Goal: Book appointment/travel/reservation

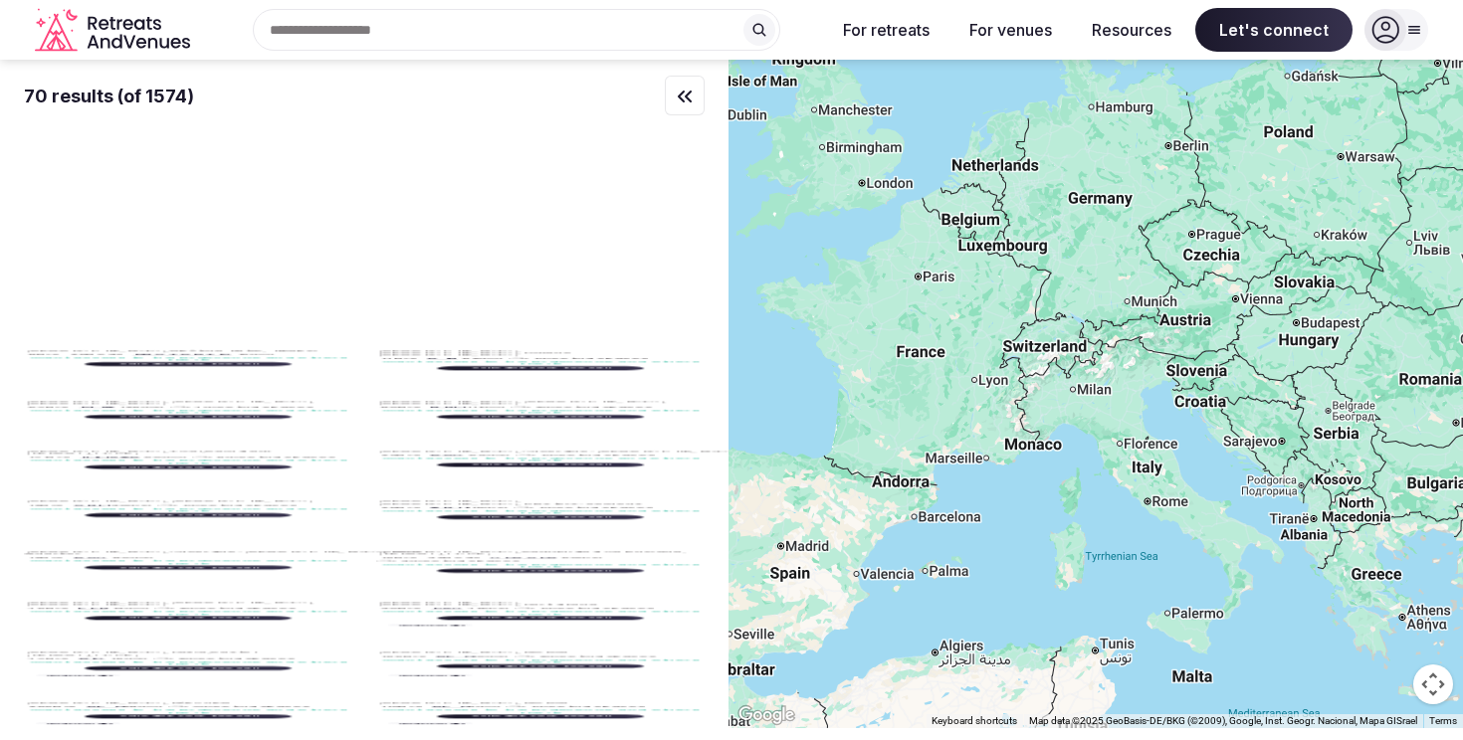
drag, startPoint x: 988, startPoint y: 189, endPoint x: 905, endPoint y: 448, distance: 271.6
click at [905, 448] on div at bounding box center [1095, 394] width 734 height 669
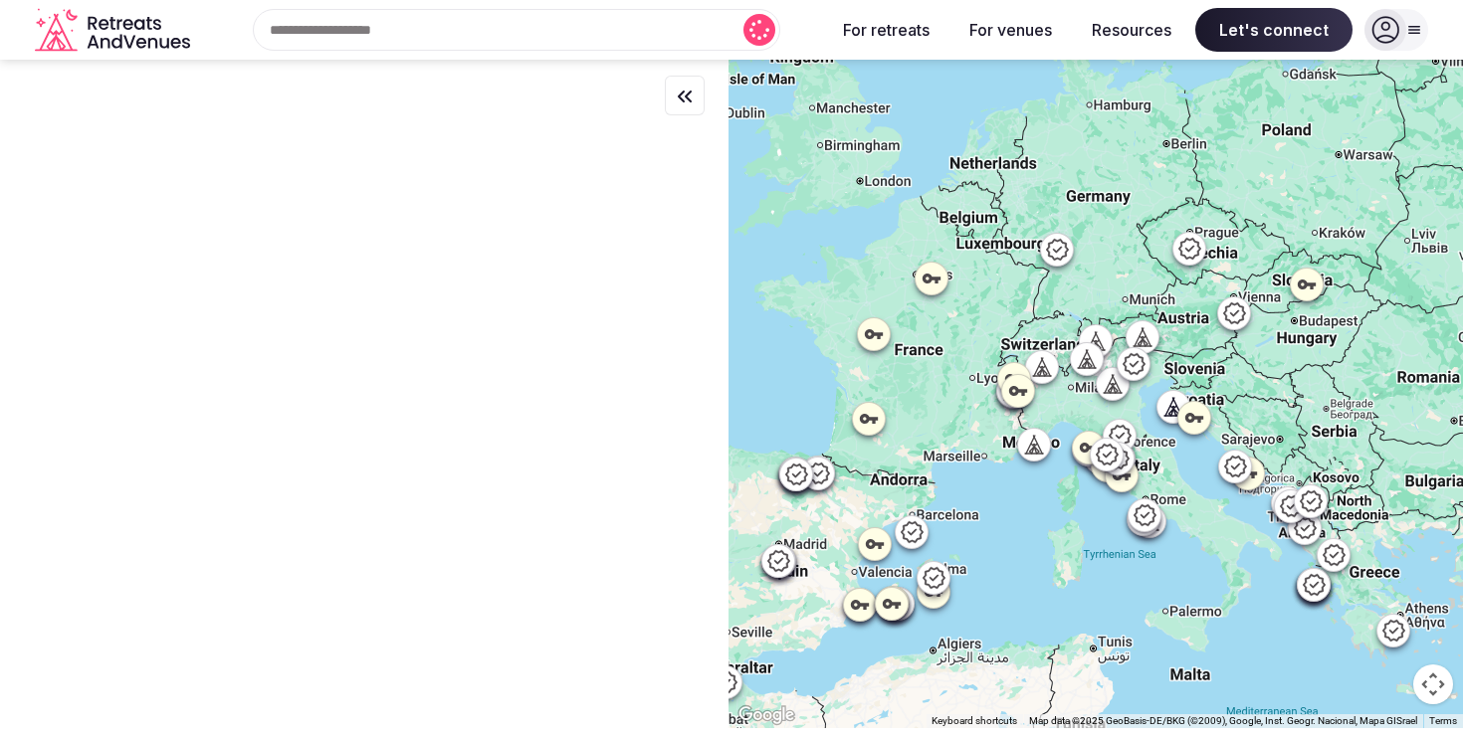
click at [999, 189] on div at bounding box center [1095, 394] width 734 height 669
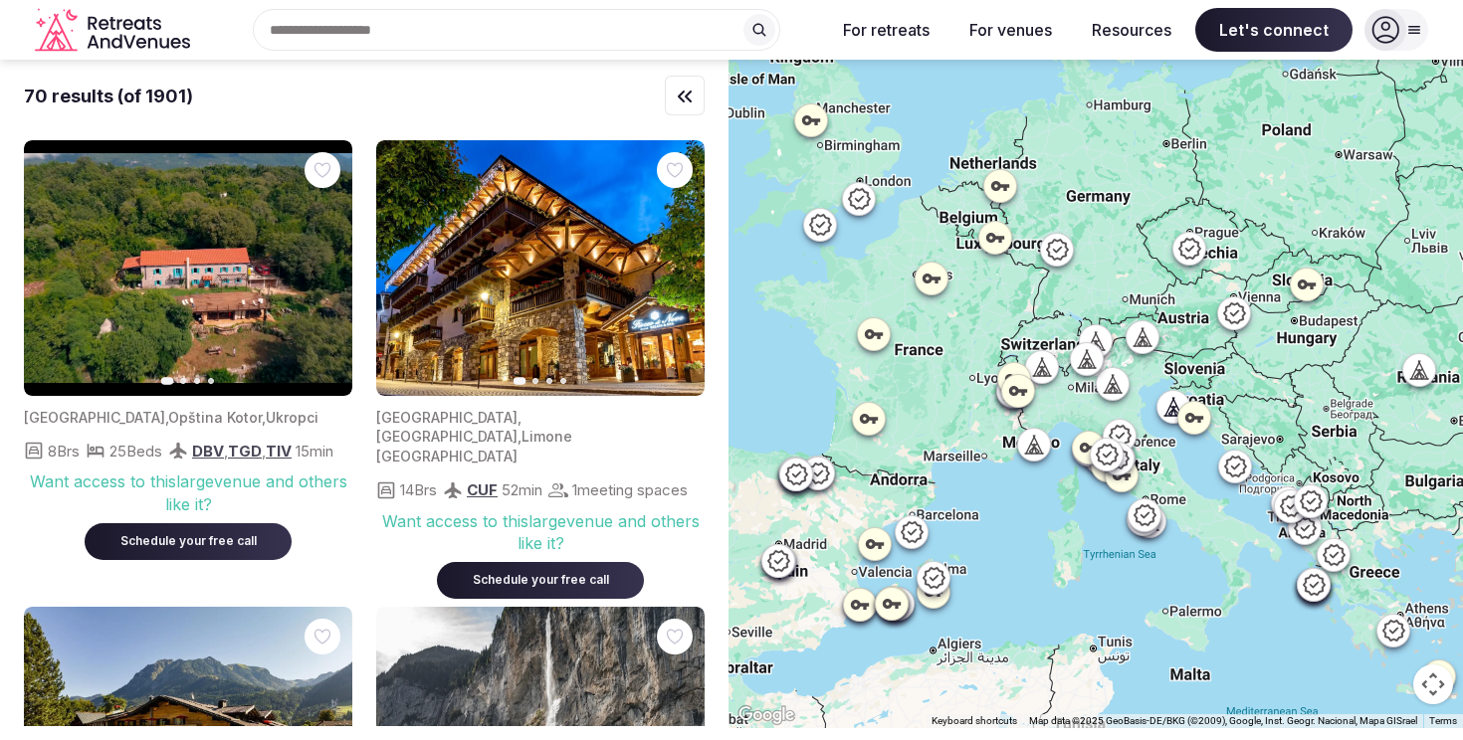
click at [970, 173] on div at bounding box center [1095, 394] width 734 height 669
click at [1003, 188] on icon at bounding box center [1000, 186] width 20 height 20
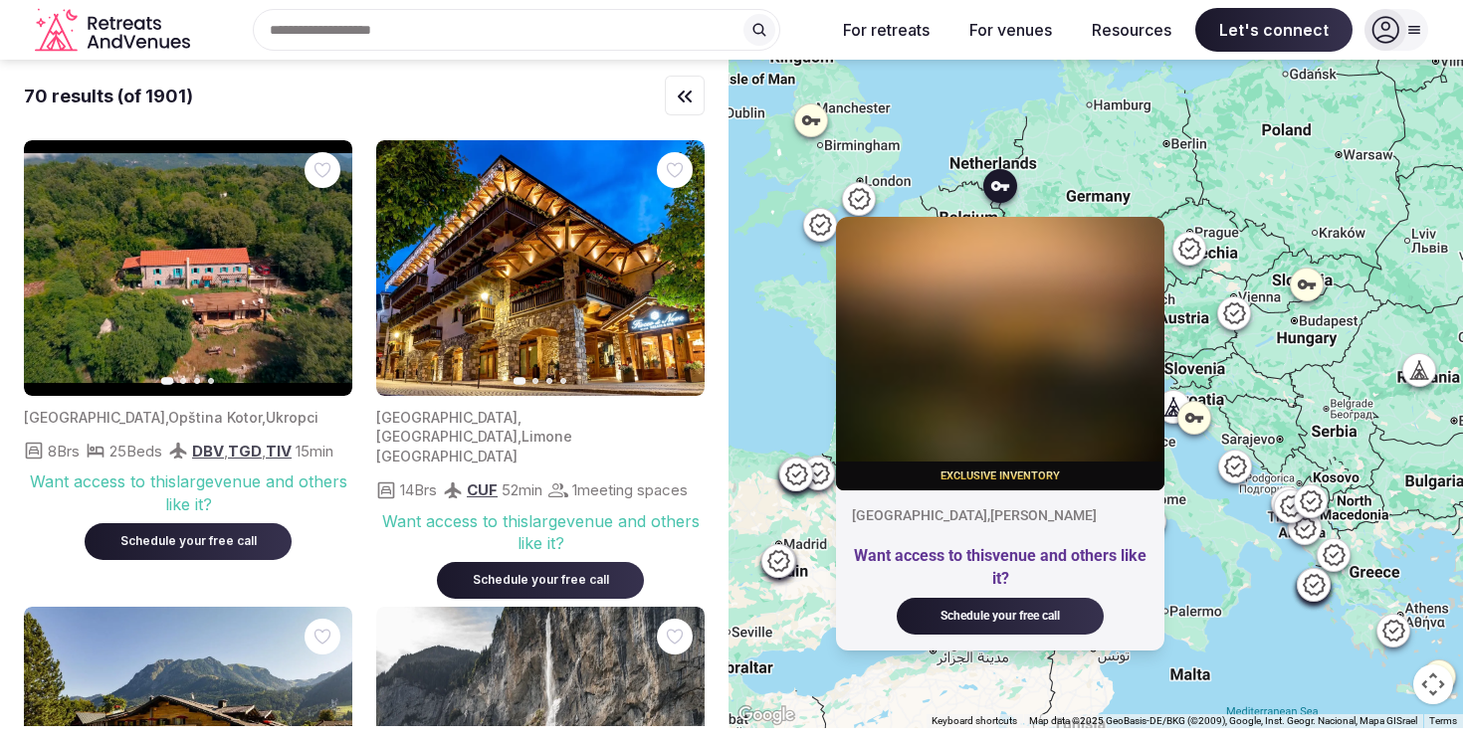
click at [1061, 96] on div "Exclusive inventory Nordrhein-Westfalen , Kleve Want access to this venue and o…" at bounding box center [1095, 394] width 734 height 669
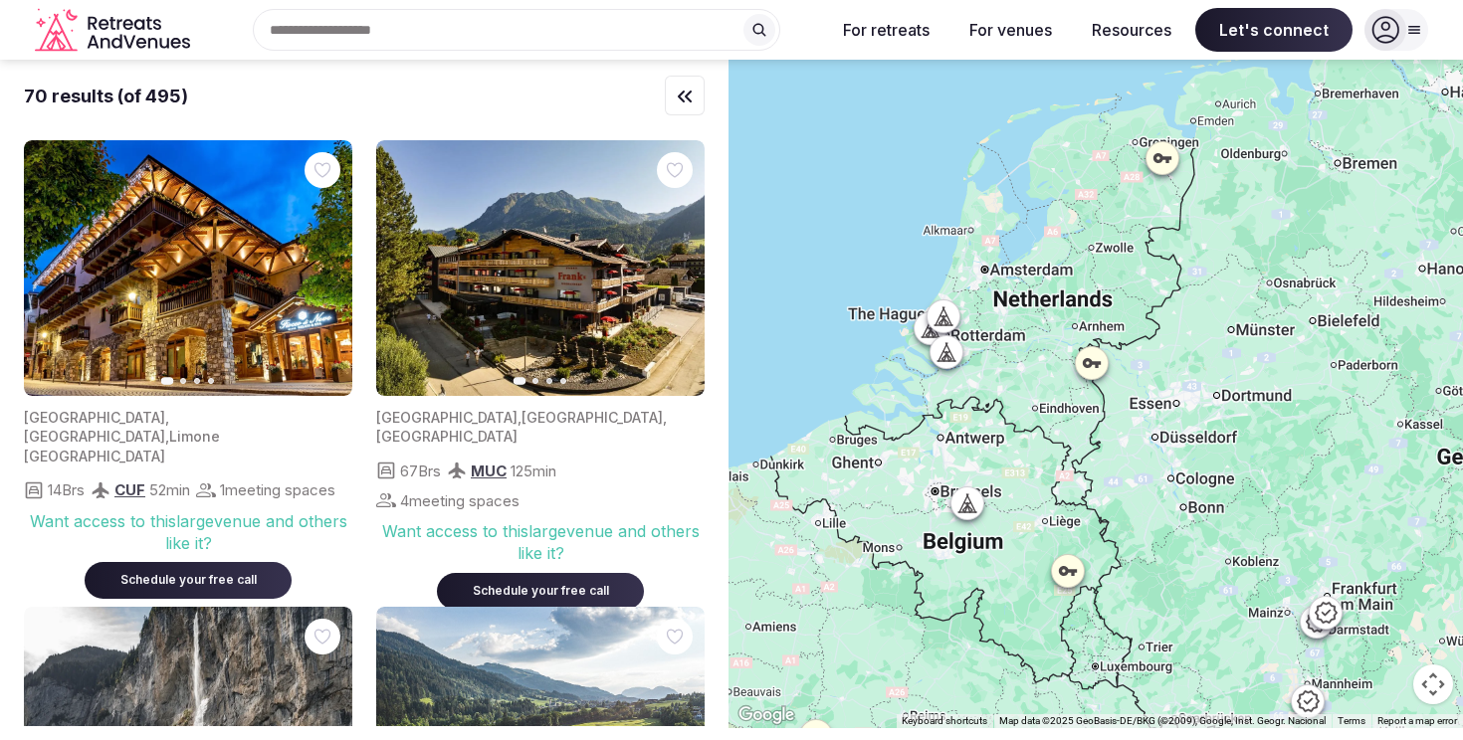
drag, startPoint x: 991, startPoint y: 128, endPoint x: 1051, endPoint y: 224, distance: 112.6
click at [1051, 224] on div at bounding box center [1095, 394] width 734 height 669
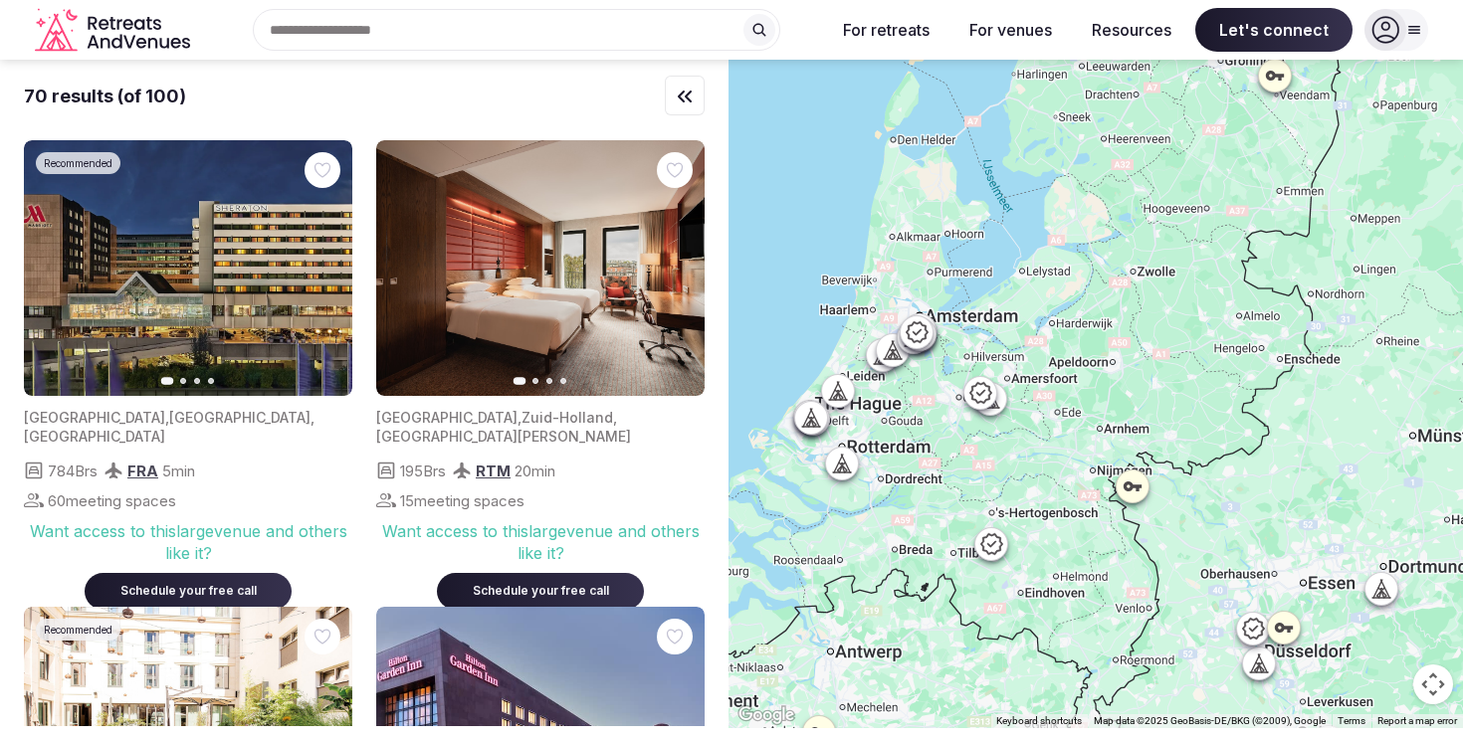
click at [994, 548] on icon at bounding box center [991, 544] width 24 height 24
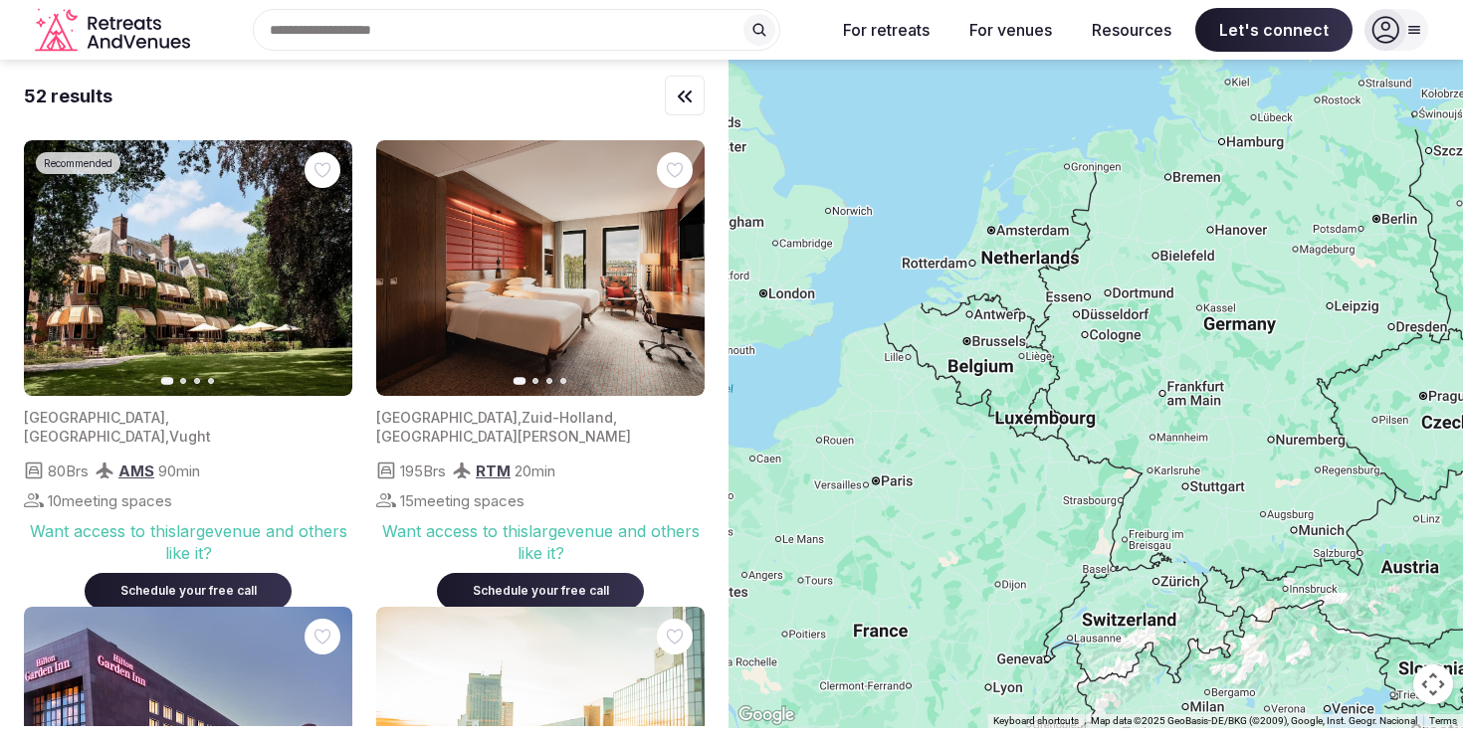
drag, startPoint x: 1067, startPoint y: 570, endPoint x: 1098, endPoint y: 232, distance: 339.8
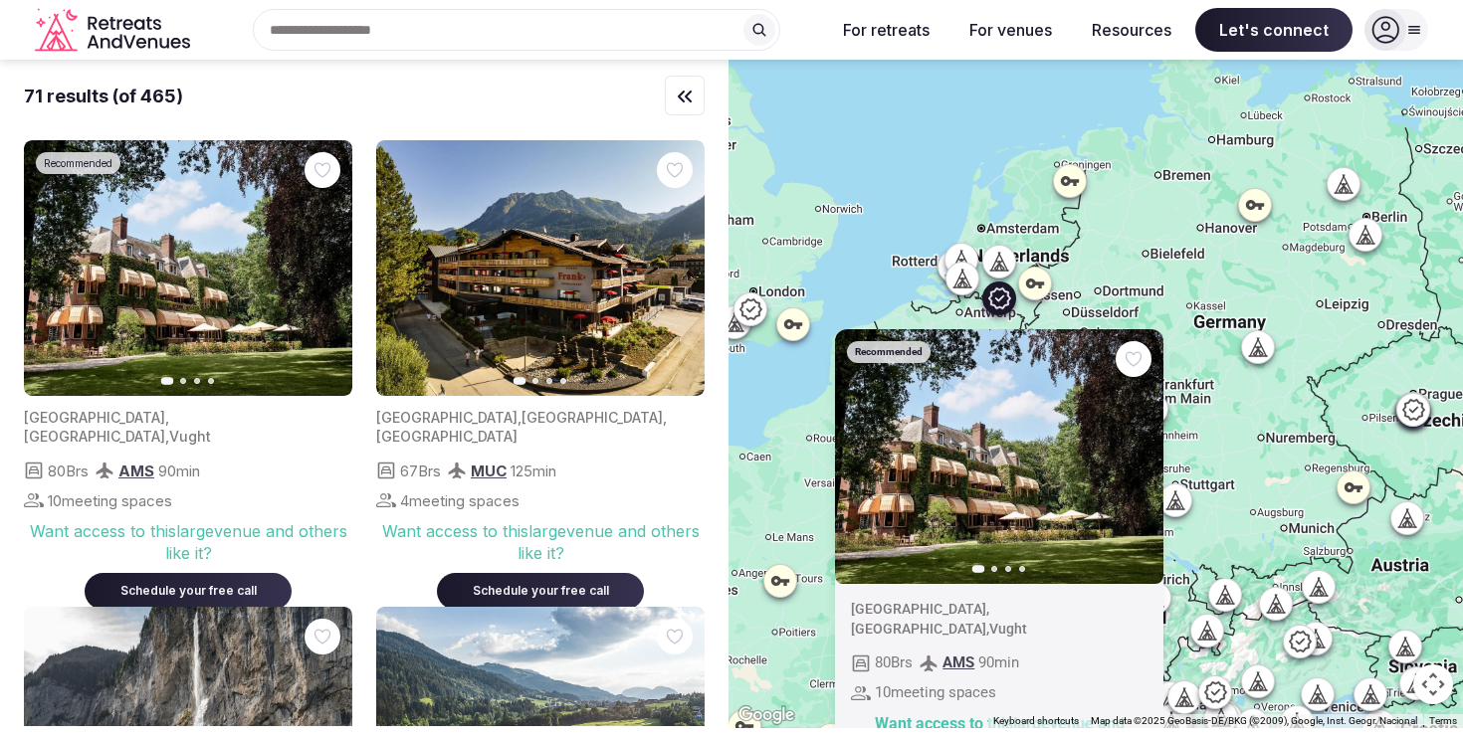
click at [1140, 455] on icon "button" at bounding box center [1135, 457] width 16 height 16
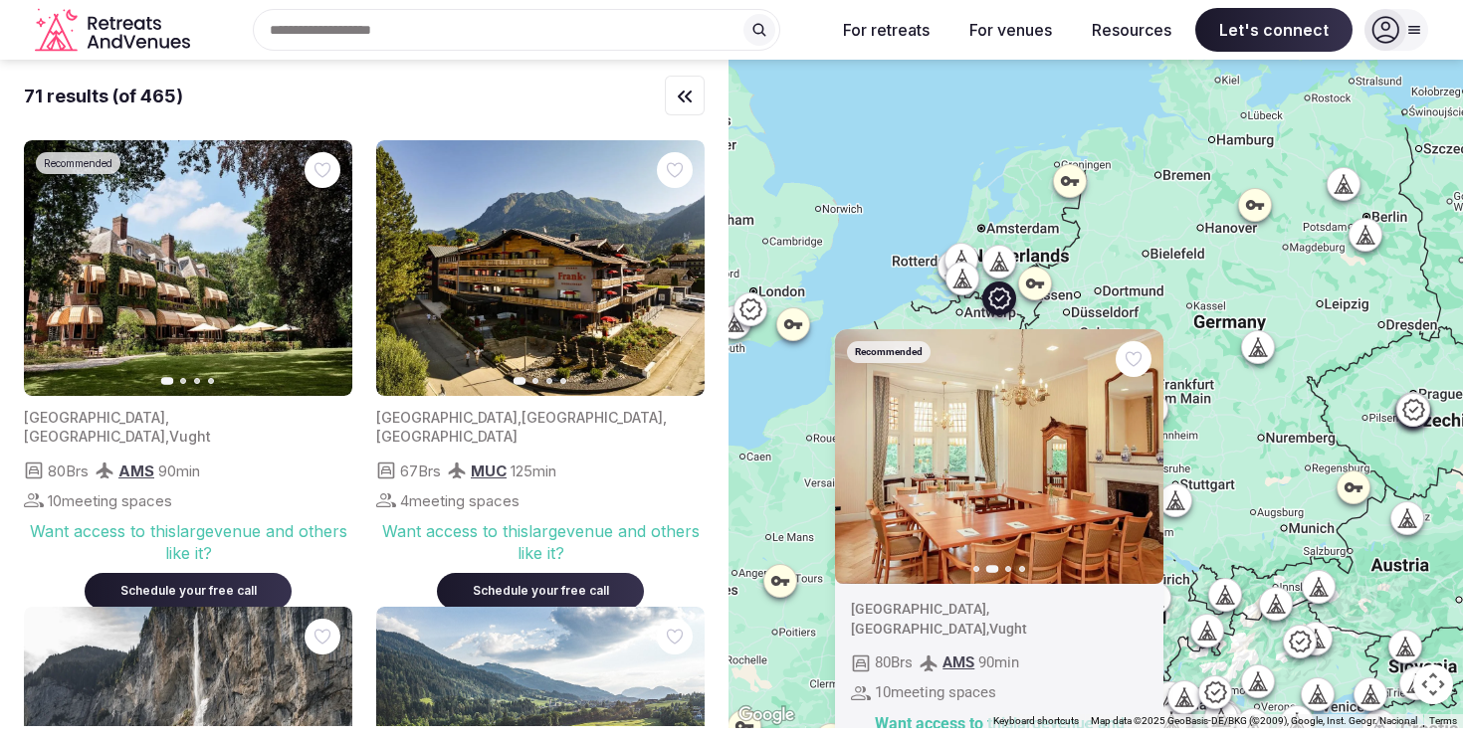
click at [1140, 455] on icon "button" at bounding box center [1135, 457] width 16 height 16
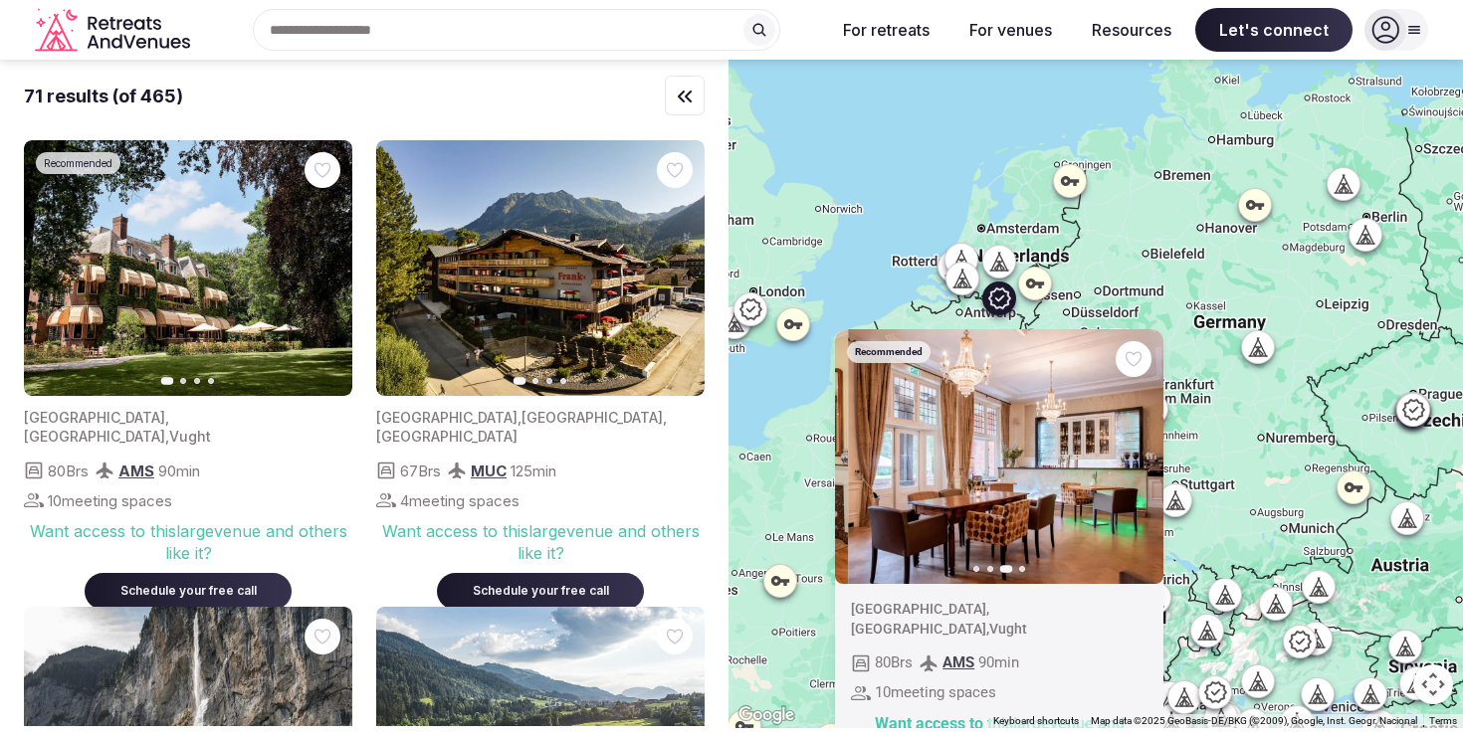
click at [1140, 455] on icon "button" at bounding box center [1135, 457] width 16 height 16
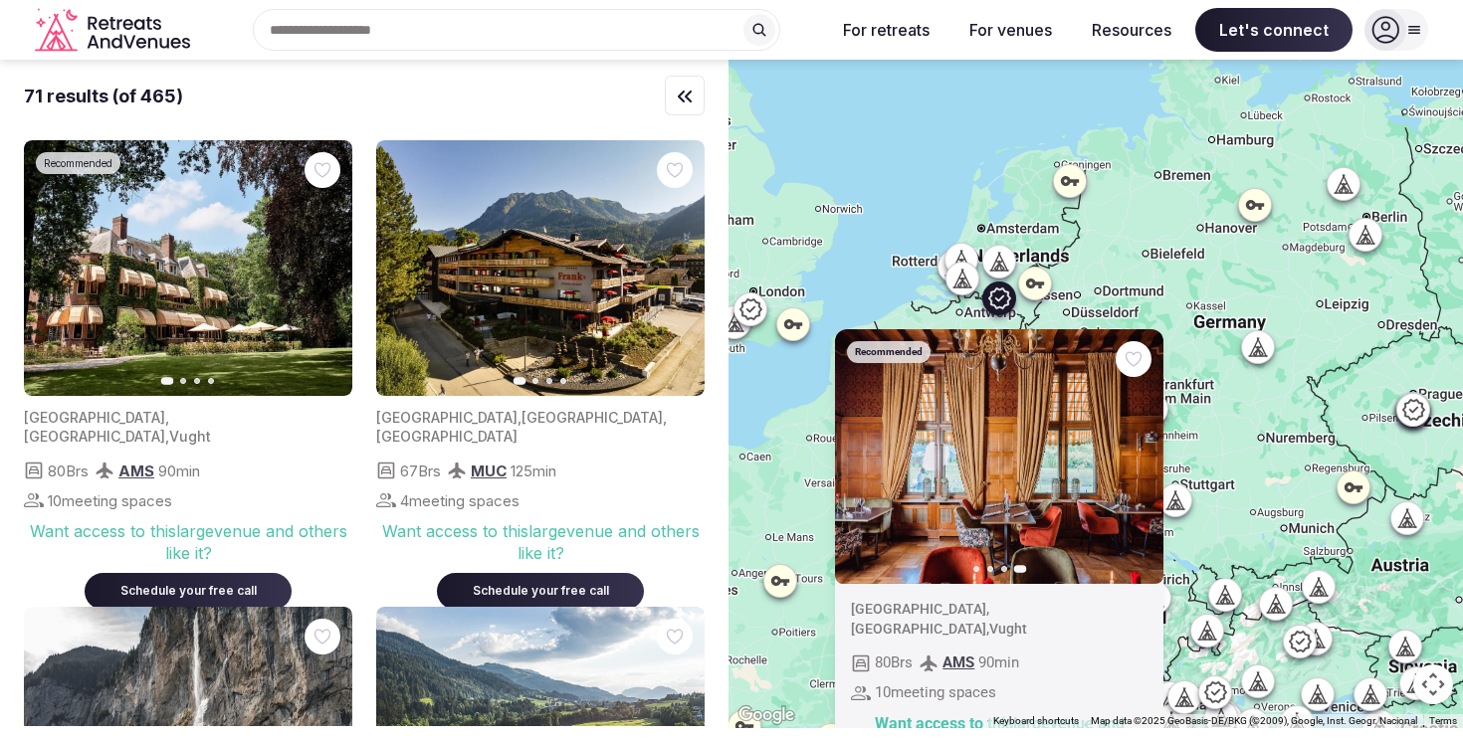
click at [972, 713] on div "Want access to this large venue and others like it?" at bounding box center [999, 735] width 297 height 45
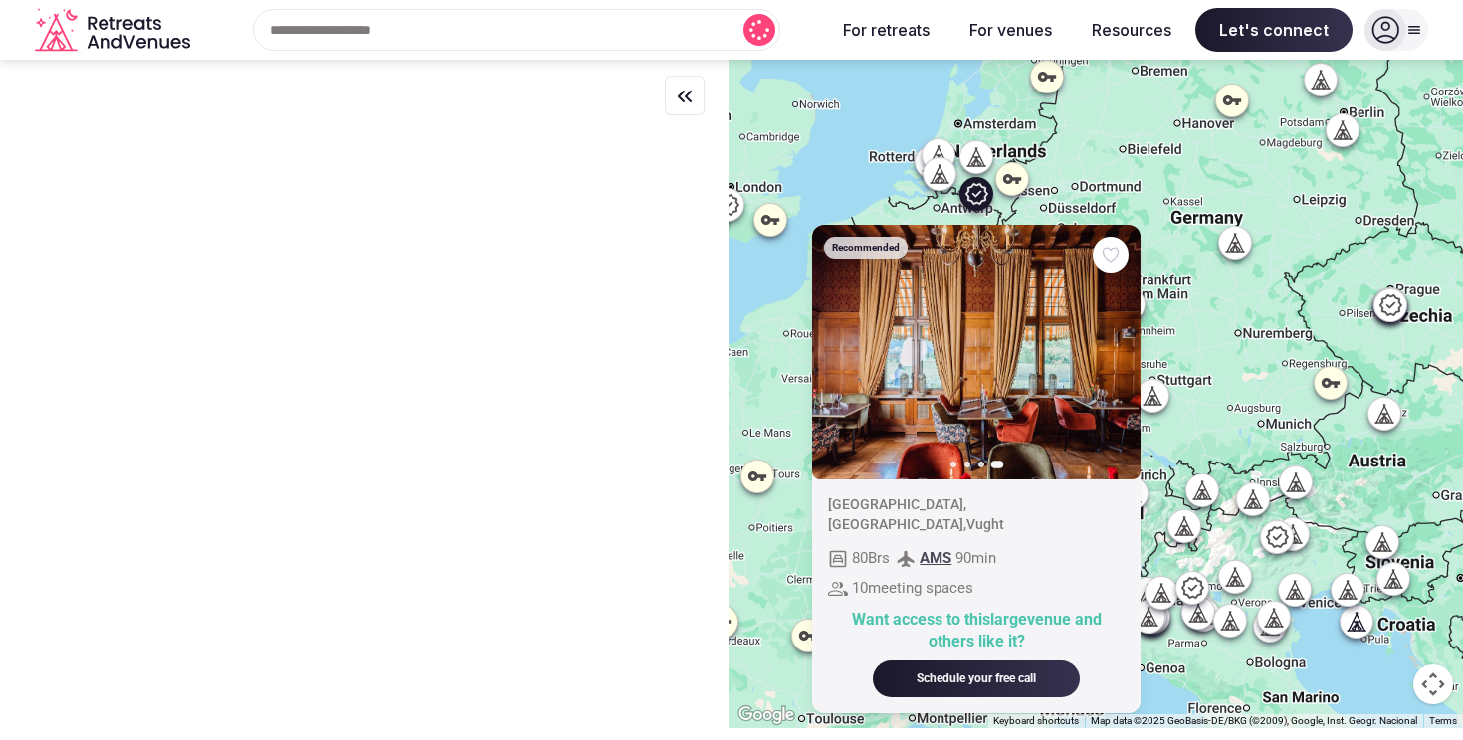
drag, startPoint x: 1106, startPoint y: 262, endPoint x: 1084, endPoint y: 155, distance: 108.9
click at [1084, 155] on div "Recommended Previous slide Next slide Netherlands , Noord-Brabant , Vught 80 Br…" at bounding box center [1095, 394] width 734 height 669
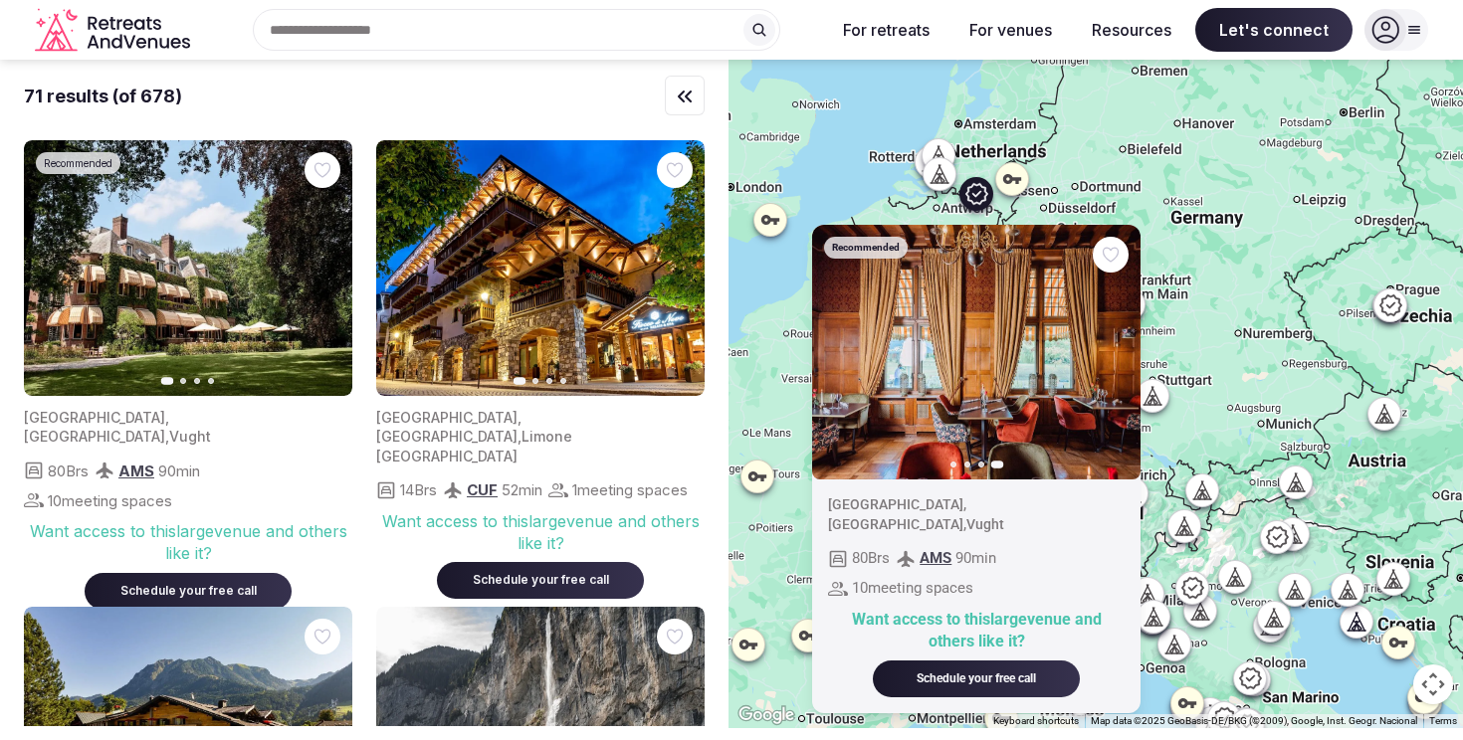
click at [1004, 446] on div "Recommended Previous slide Next slide Netherlands , Noord-Brabant , Vught 80 Br…" at bounding box center [1095, 394] width 734 height 669
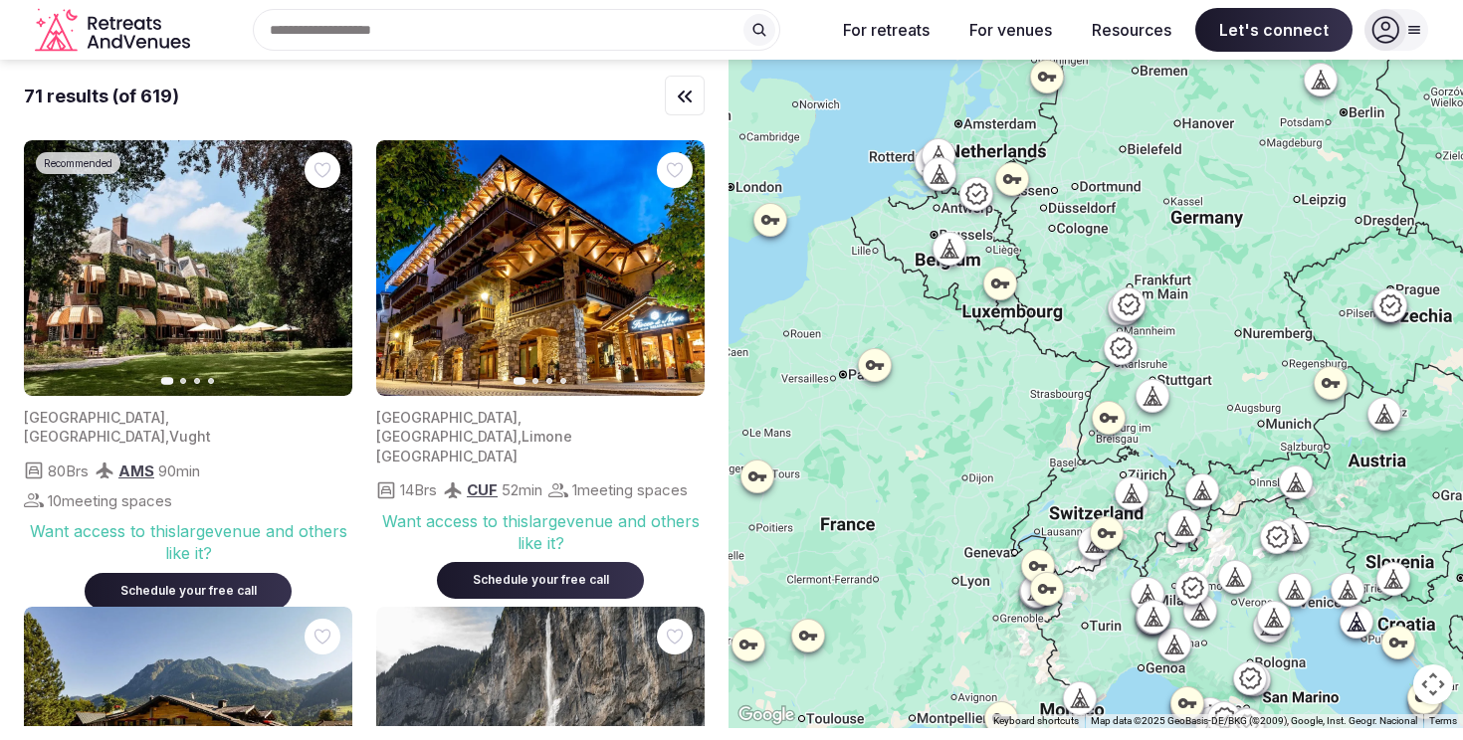
click at [982, 195] on icon at bounding box center [976, 194] width 24 height 24
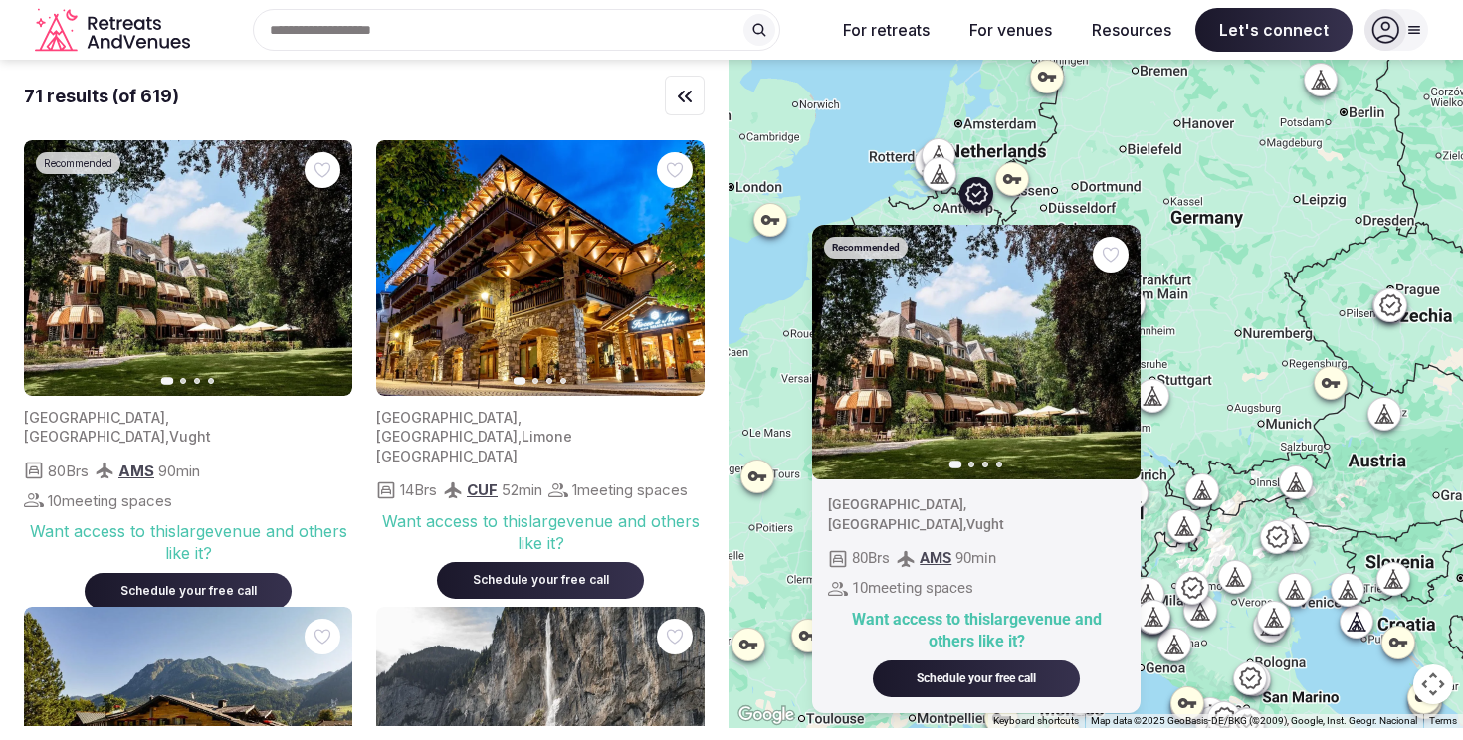
click at [1111, 350] on icon "button" at bounding box center [1112, 352] width 16 height 16
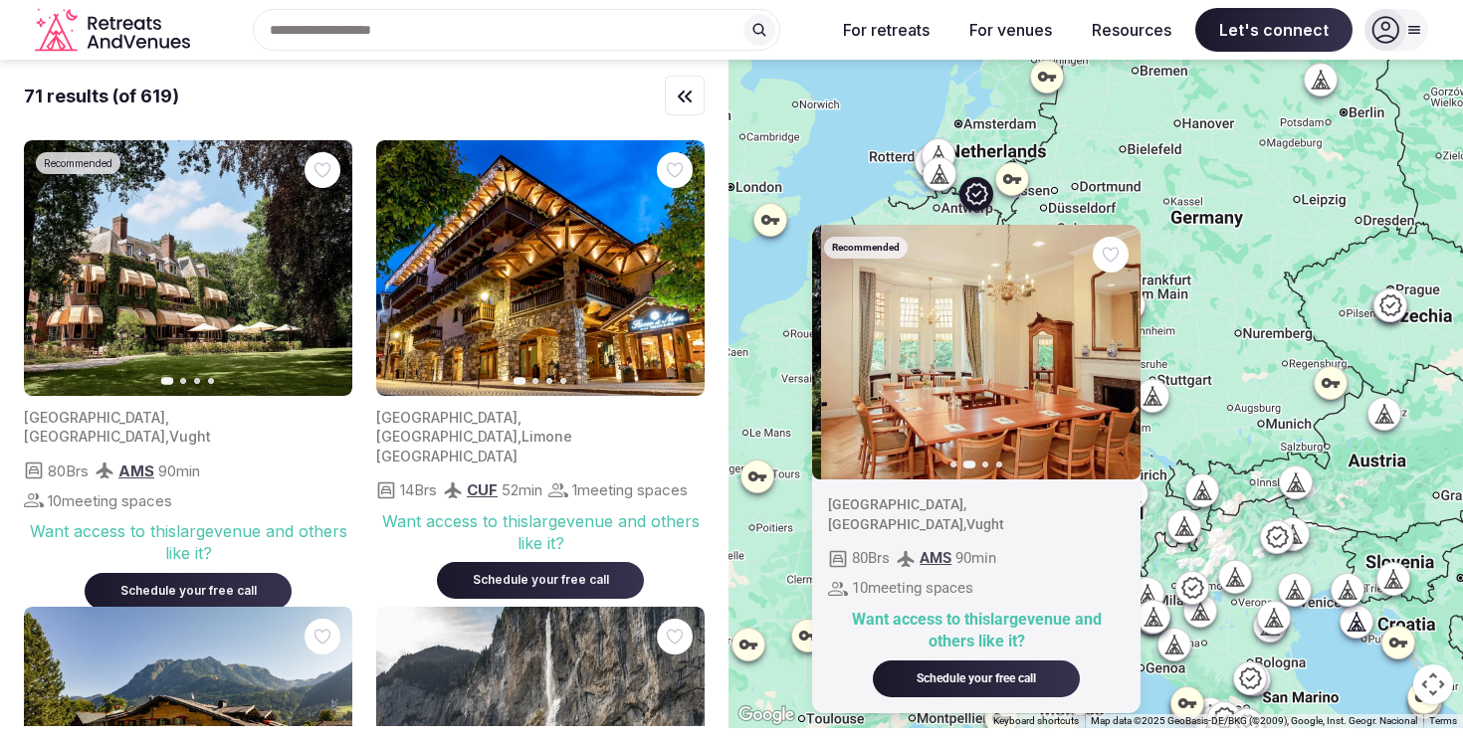
click at [1111, 350] on icon "button" at bounding box center [1112, 352] width 16 height 16
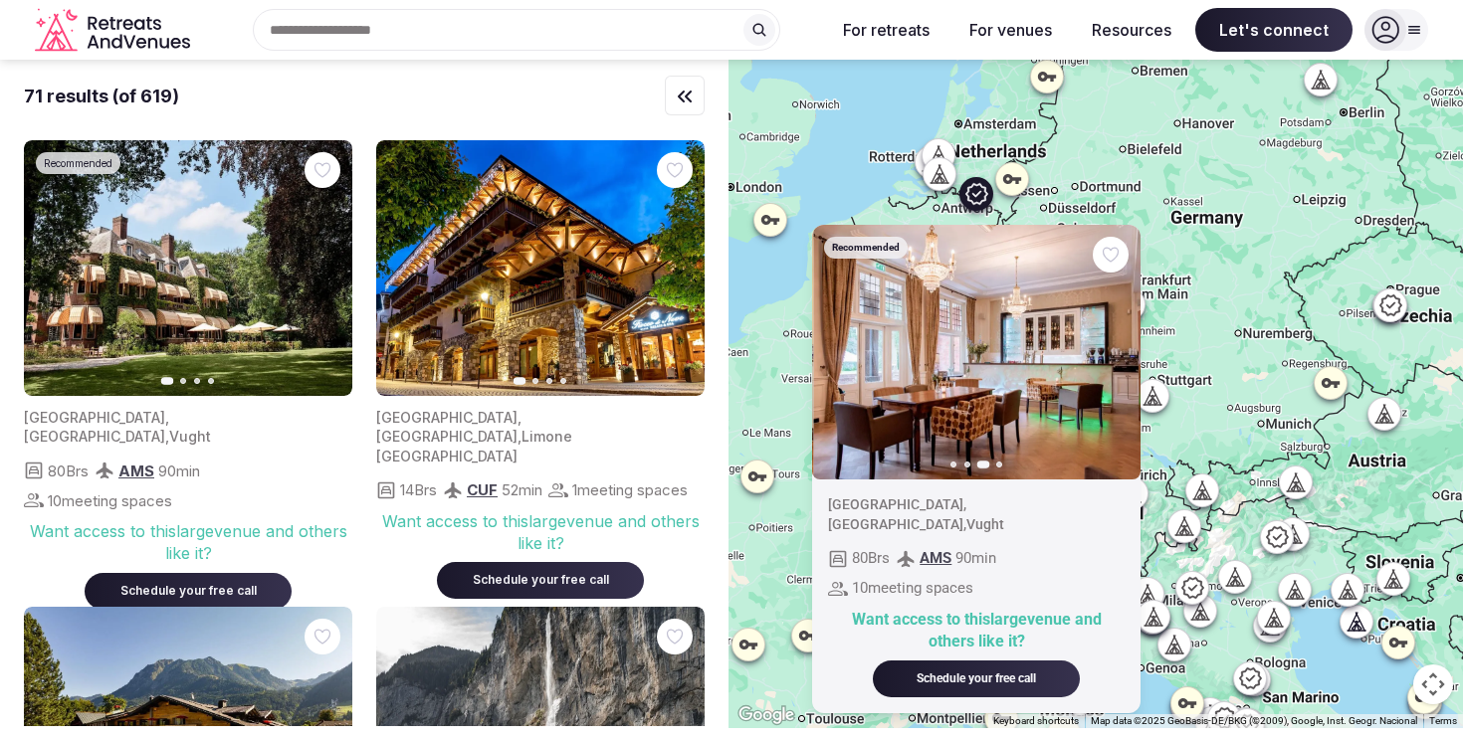
click at [1111, 350] on icon "button" at bounding box center [1112, 352] width 16 height 16
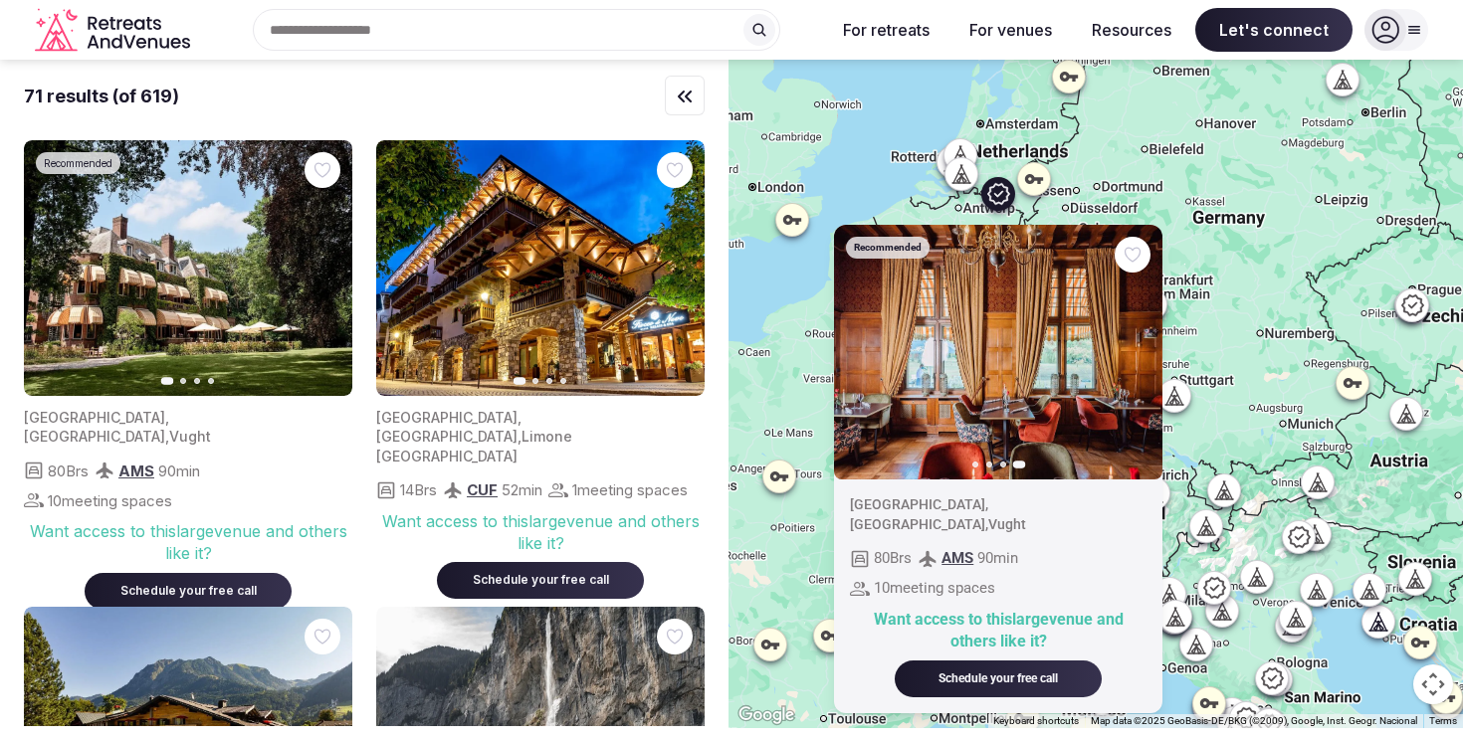
drag, startPoint x: 1049, startPoint y: 506, endPoint x: 1066, endPoint y: 505, distance: 16.9
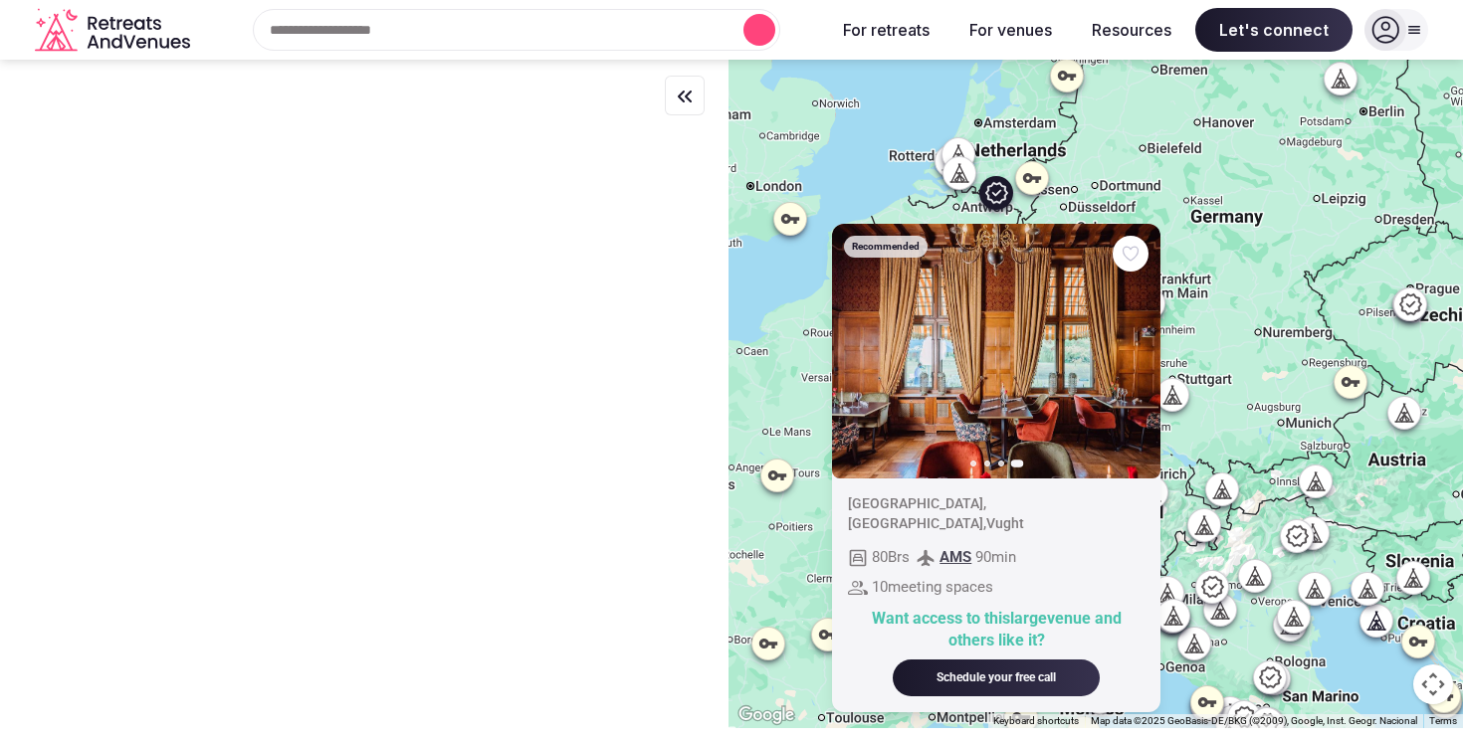
click at [980, 507] on div "Recommended Previous slide Next slide Netherlands , Noord-Brabant , Vught 80 Br…" at bounding box center [1095, 394] width 734 height 669
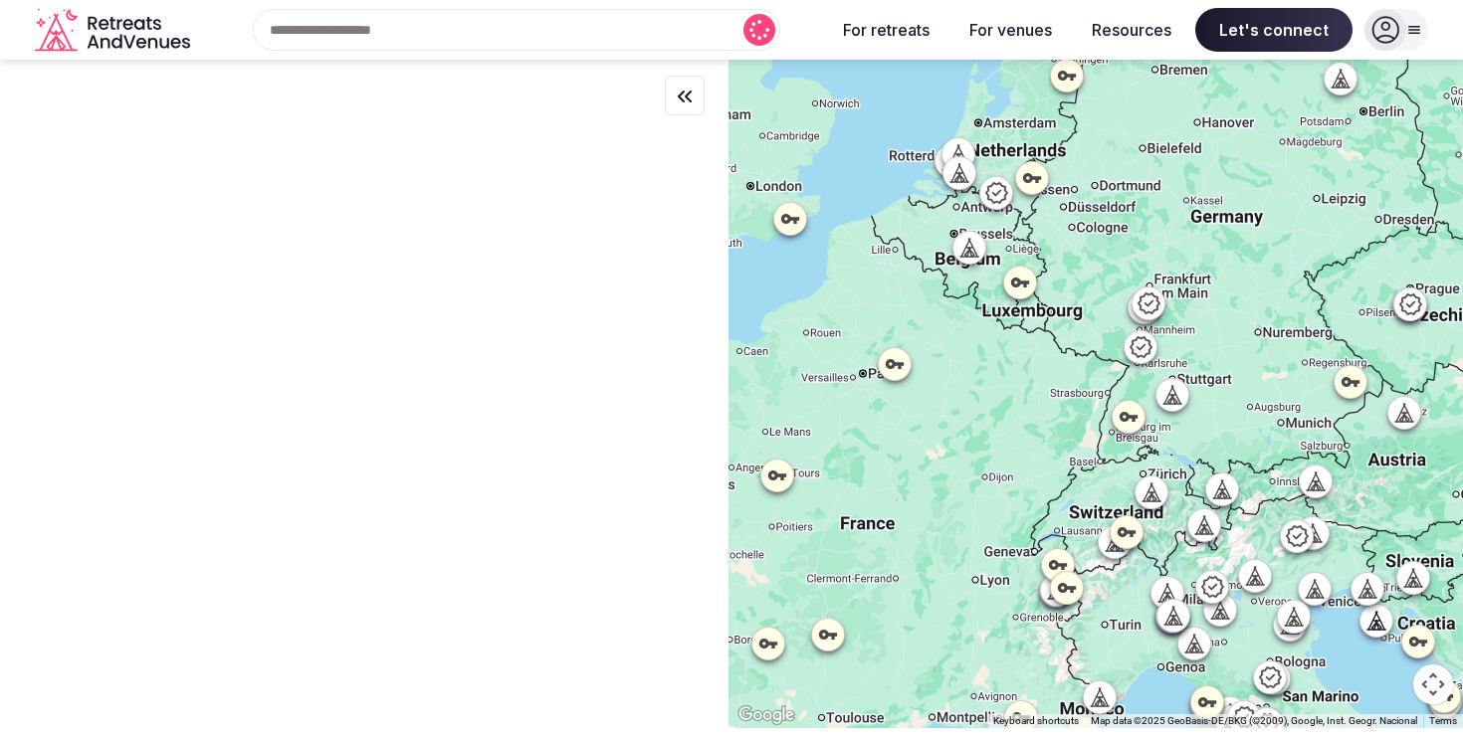
click at [980, 507] on div "Netherlands , Noord-Brabant , Vught" at bounding box center [996, 511] width 271 height 36
click at [965, 285] on div at bounding box center [1095, 394] width 734 height 669
click at [1003, 239] on div at bounding box center [986, 248] width 34 height 34
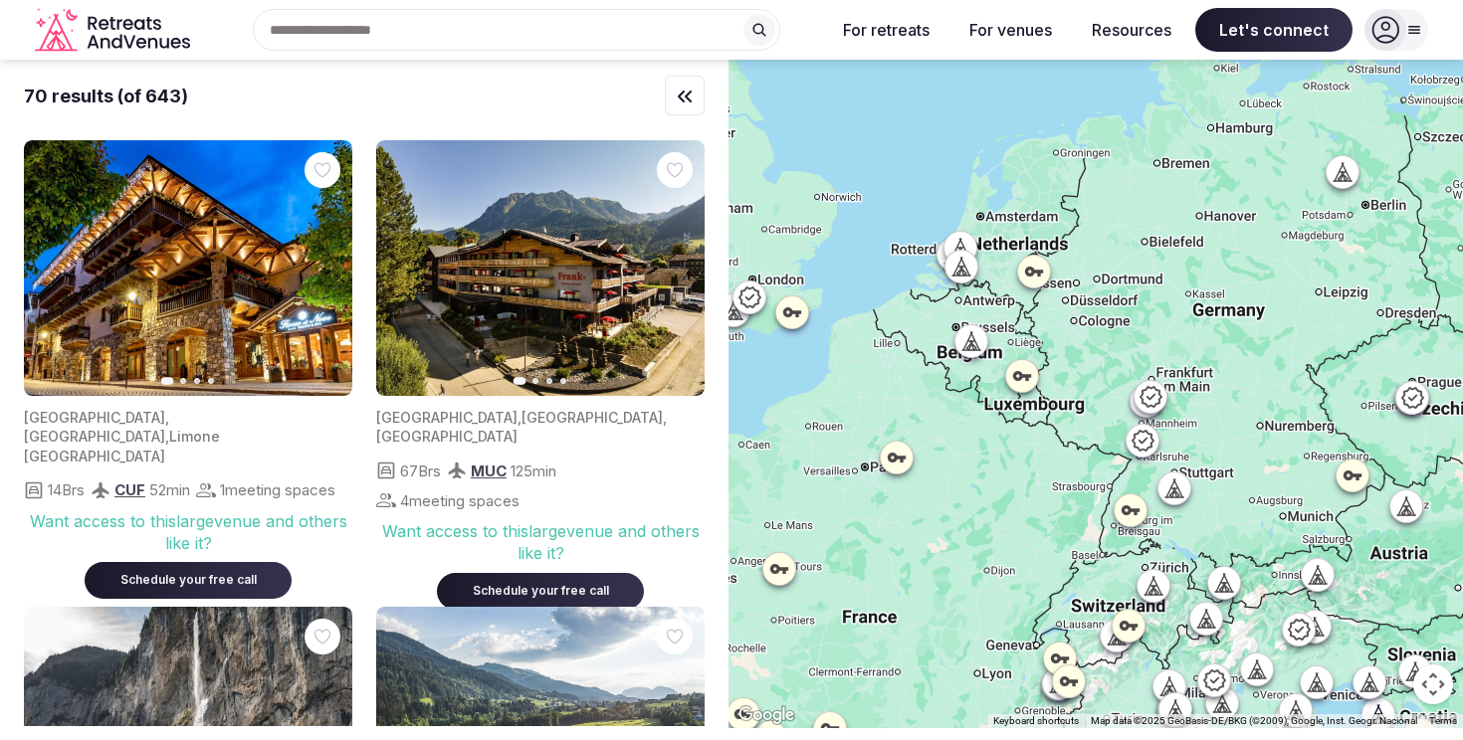
drag, startPoint x: 1035, startPoint y: 215, endPoint x: 1036, endPoint y: 326, distance: 111.4
click at [1036, 326] on div at bounding box center [1095, 394] width 734 height 669
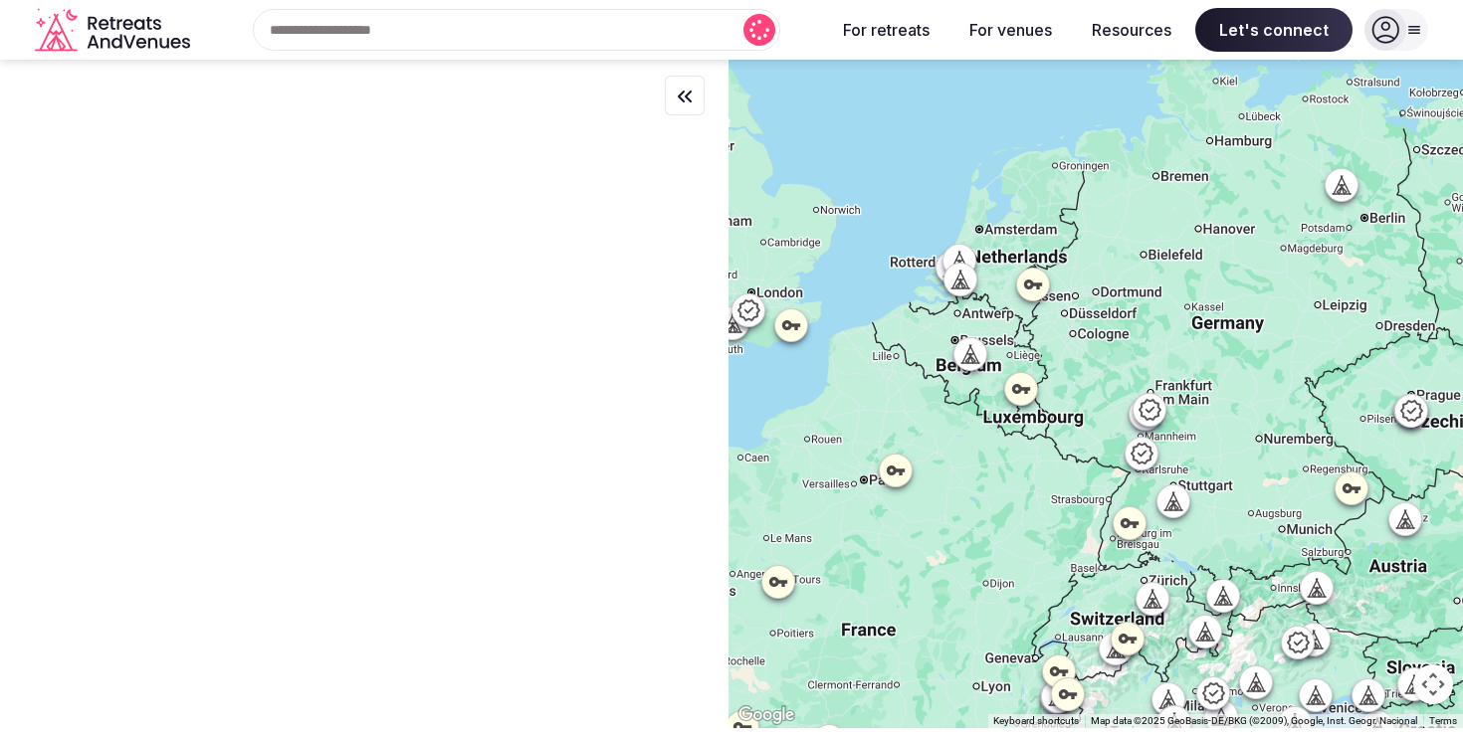
click at [1002, 286] on div at bounding box center [1095, 394] width 734 height 669
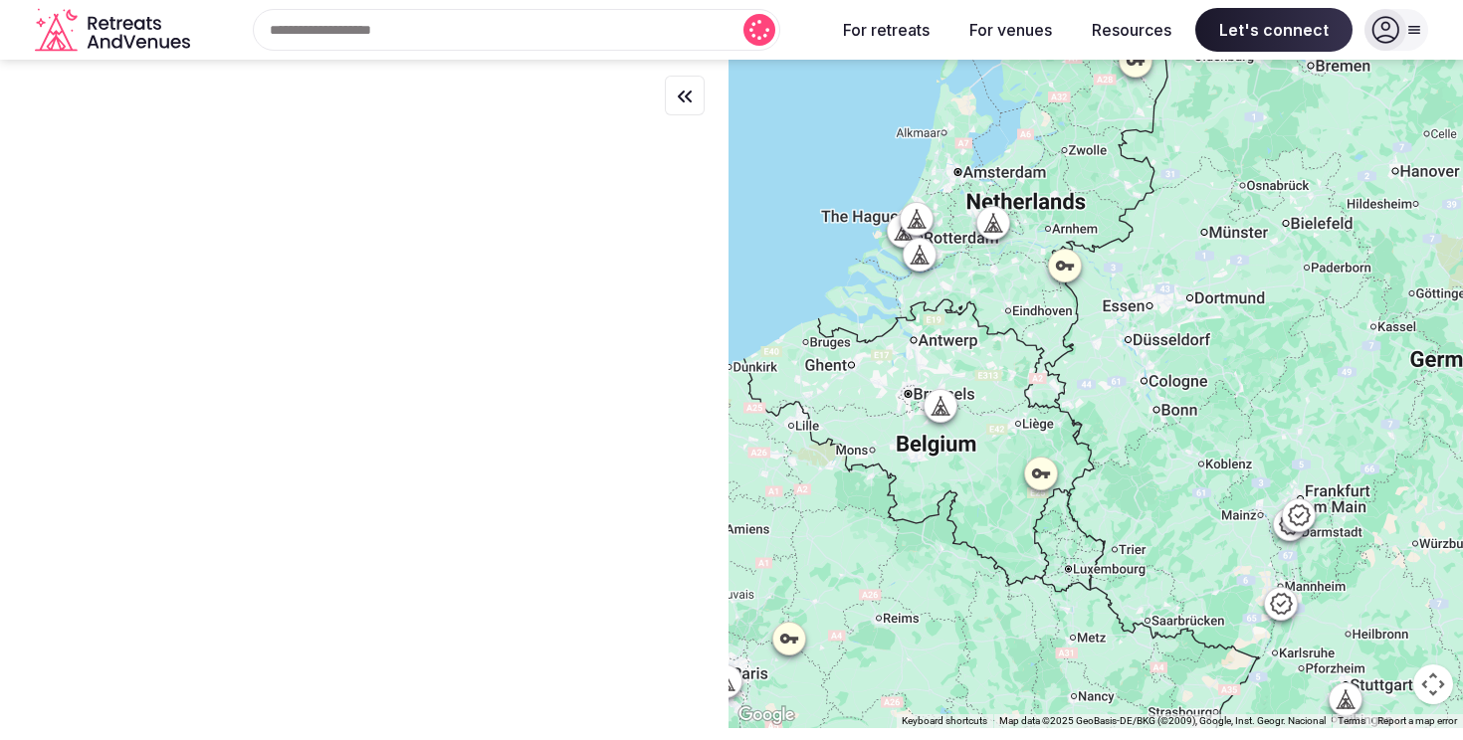
click at [990, 215] on icon at bounding box center [993, 223] width 20 height 20
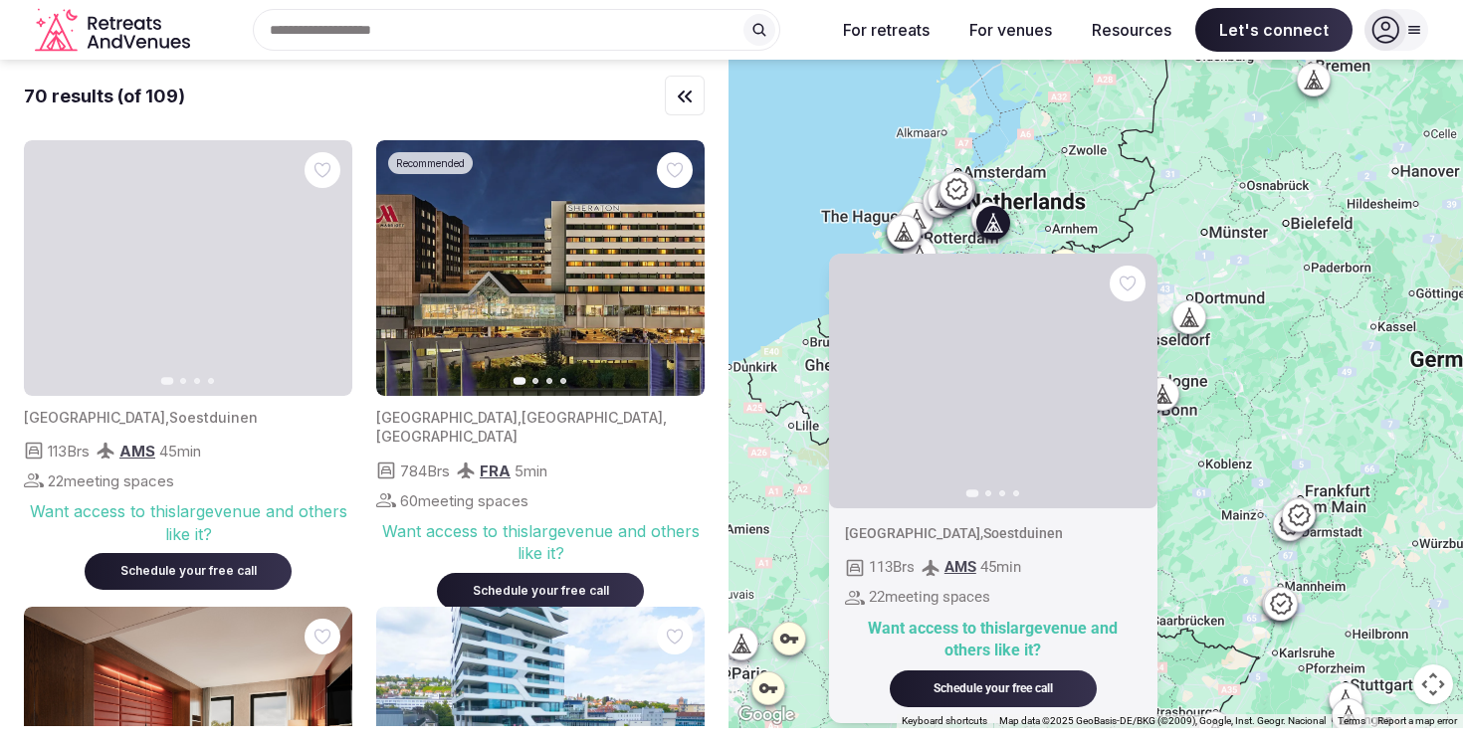
click at [1136, 377] on icon "button" at bounding box center [1129, 381] width 16 height 16
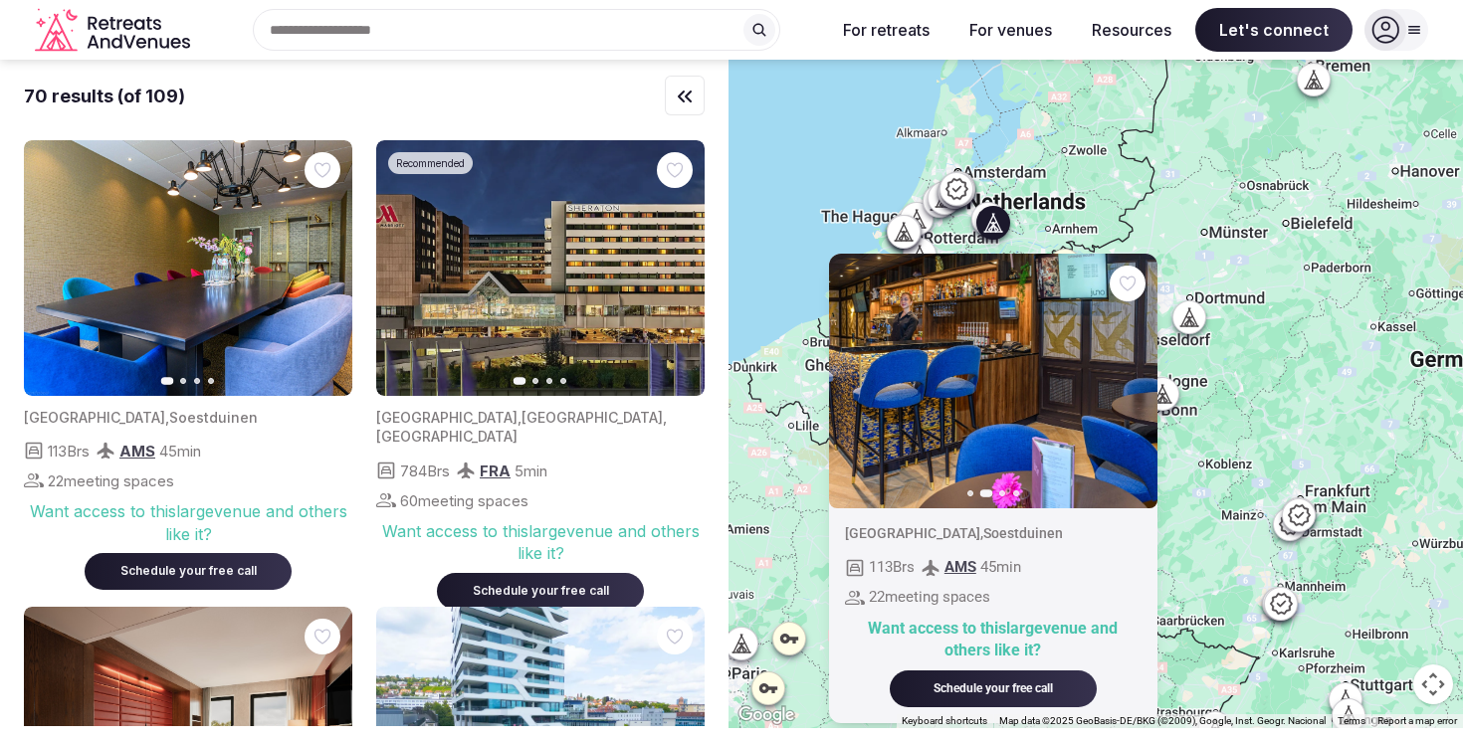
click at [1136, 377] on icon "button" at bounding box center [1129, 381] width 16 height 16
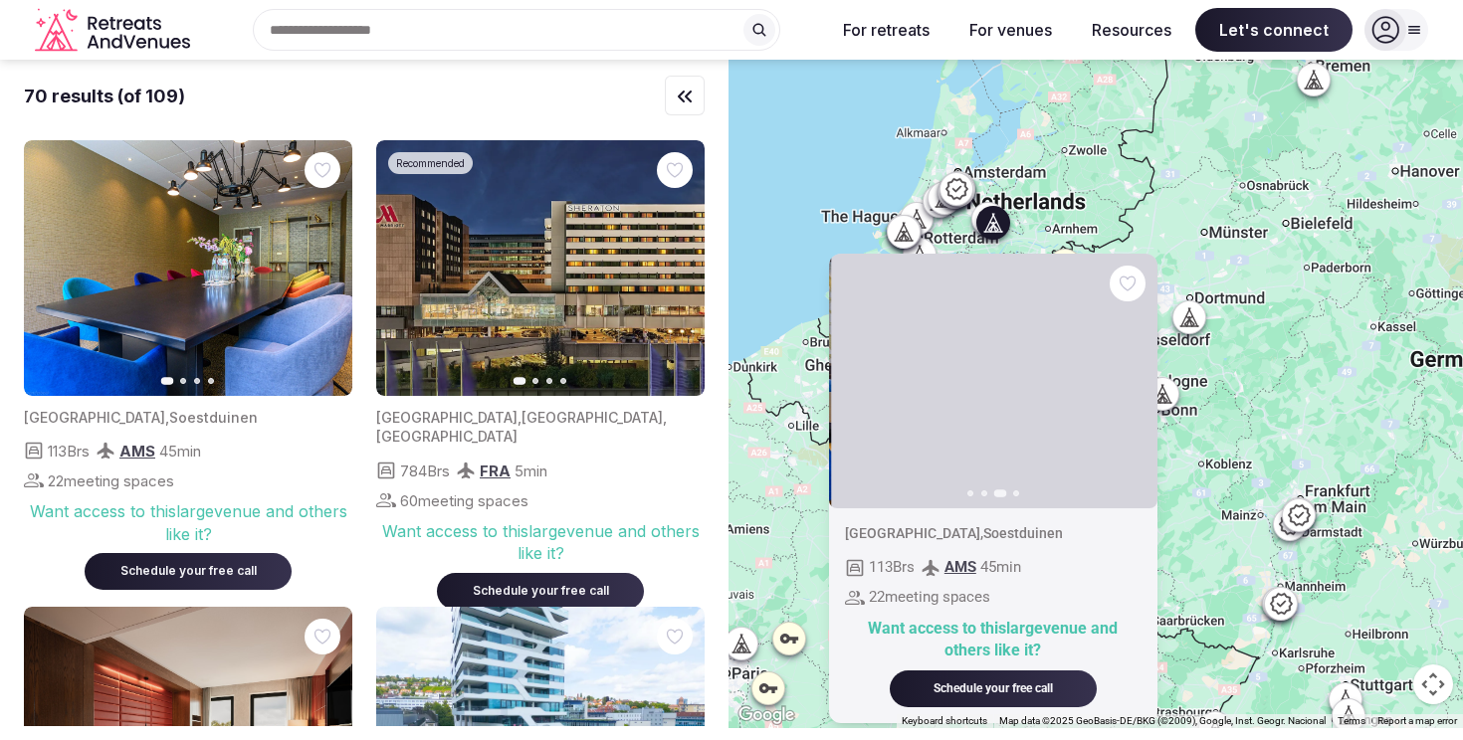
click at [1136, 377] on icon "button" at bounding box center [1129, 381] width 16 height 16
click at [903, 234] on icon at bounding box center [901, 237] width 5 height 7
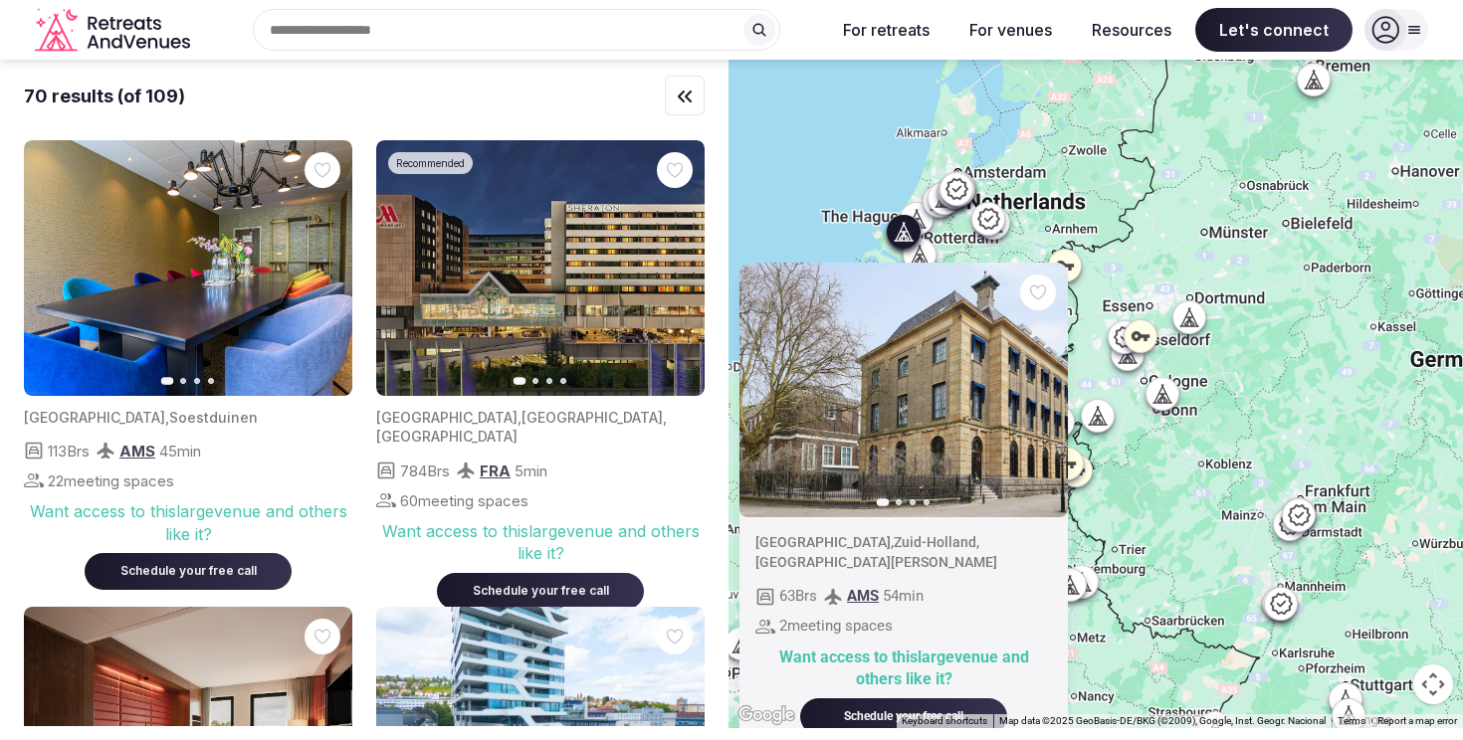
click at [925, 224] on icon at bounding box center [916, 219] width 20 height 20
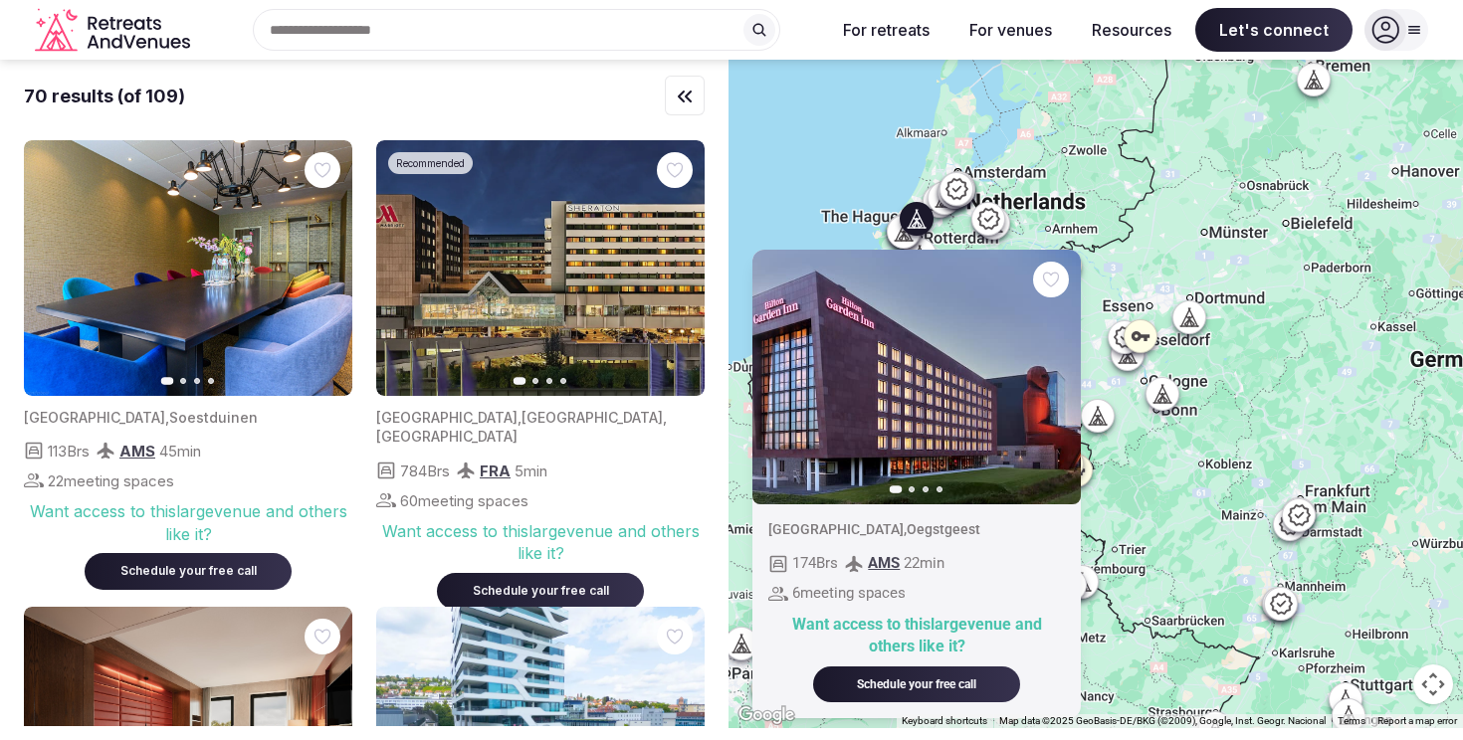
click at [924, 244] on div at bounding box center [919, 255] width 32 height 32
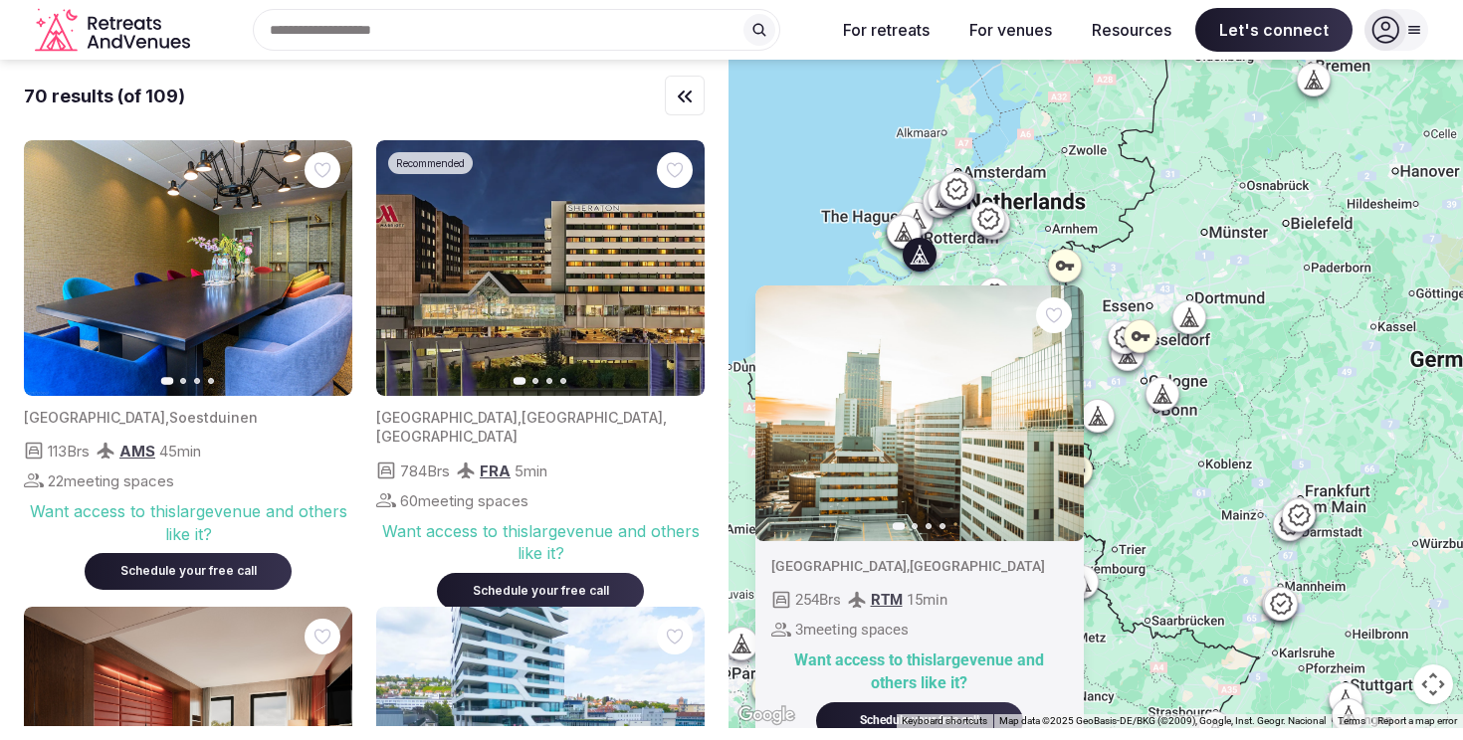
click at [1056, 419] on icon "button" at bounding box center [1056, 413] width 16 height 16
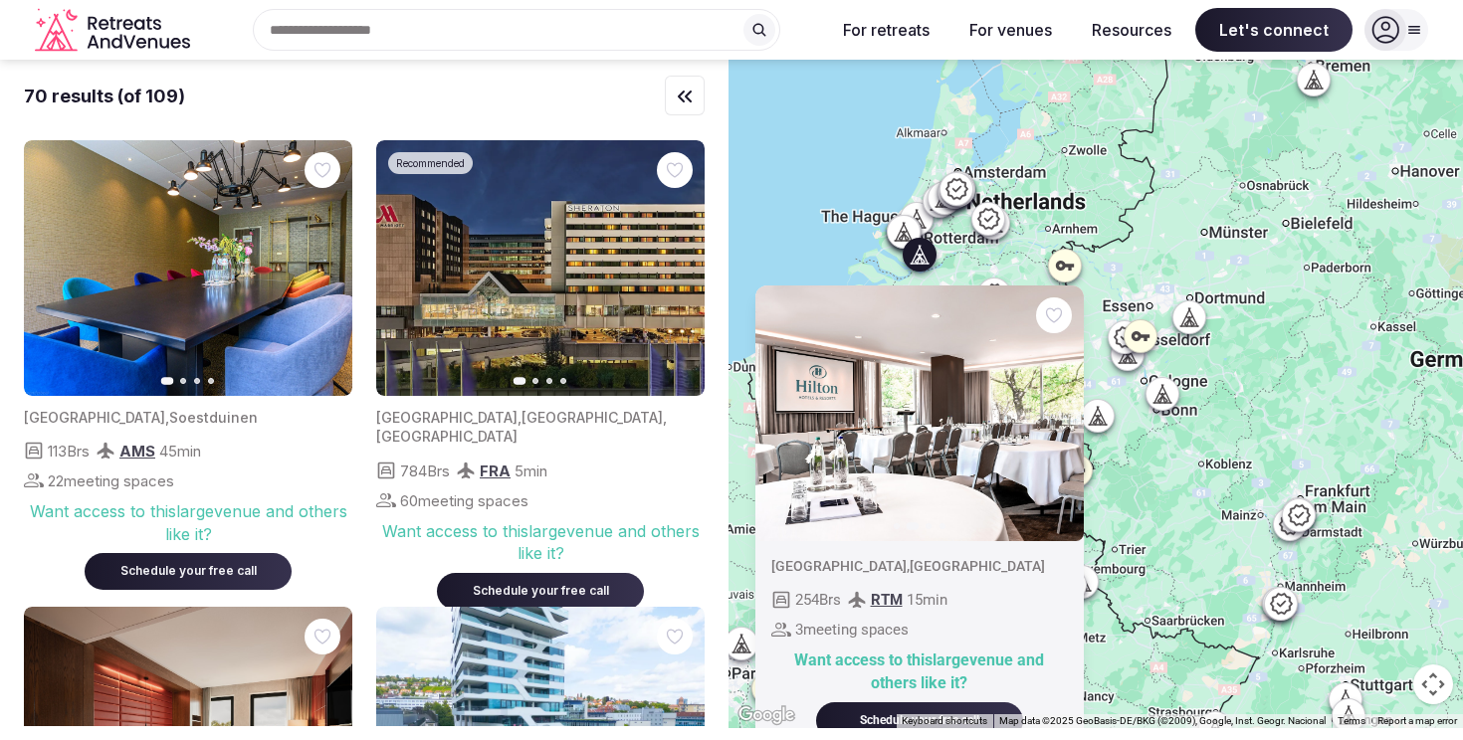
click at [1056, 419] on icon "button" at bounding box center [1056, 413] width 16 height 16
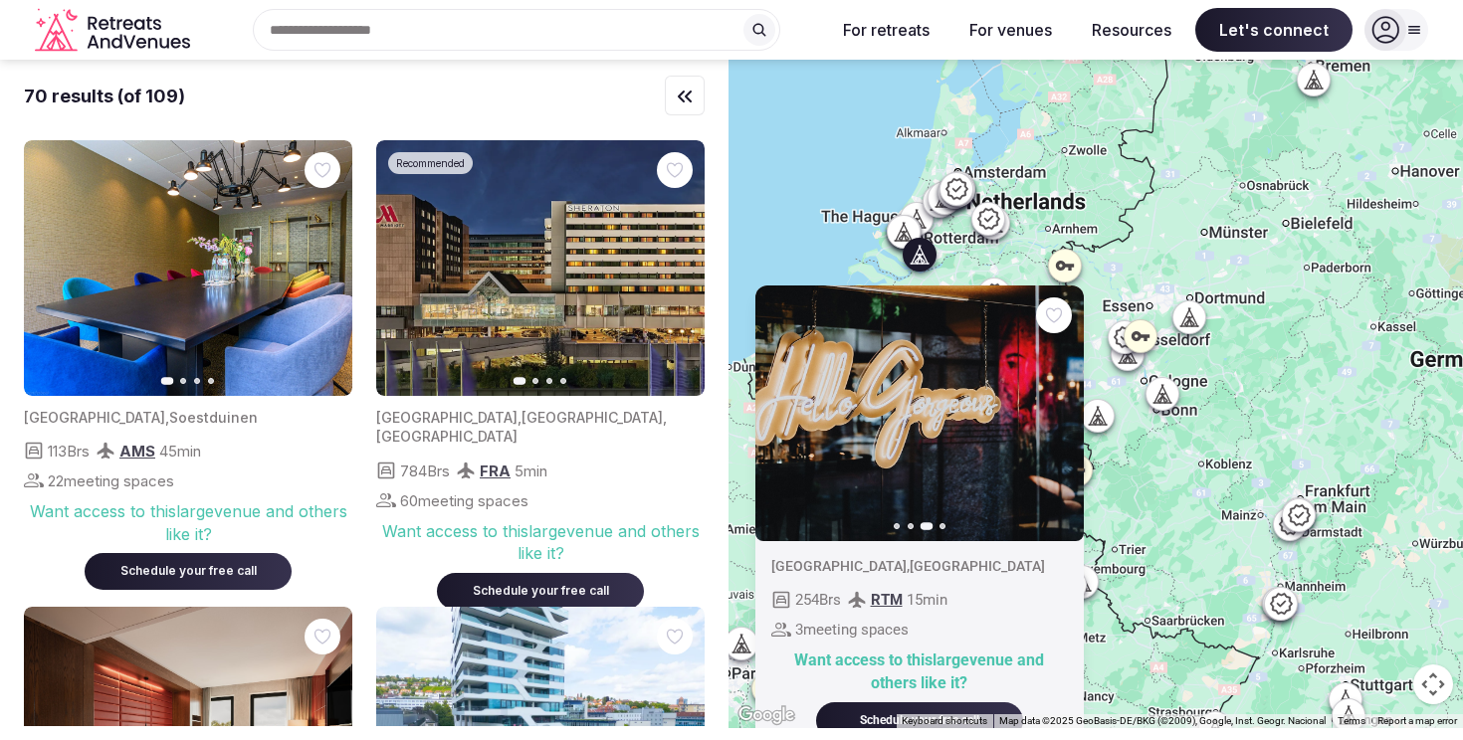
click at [929, 210] on div at bounding box center [944, 198] width 32 height 32
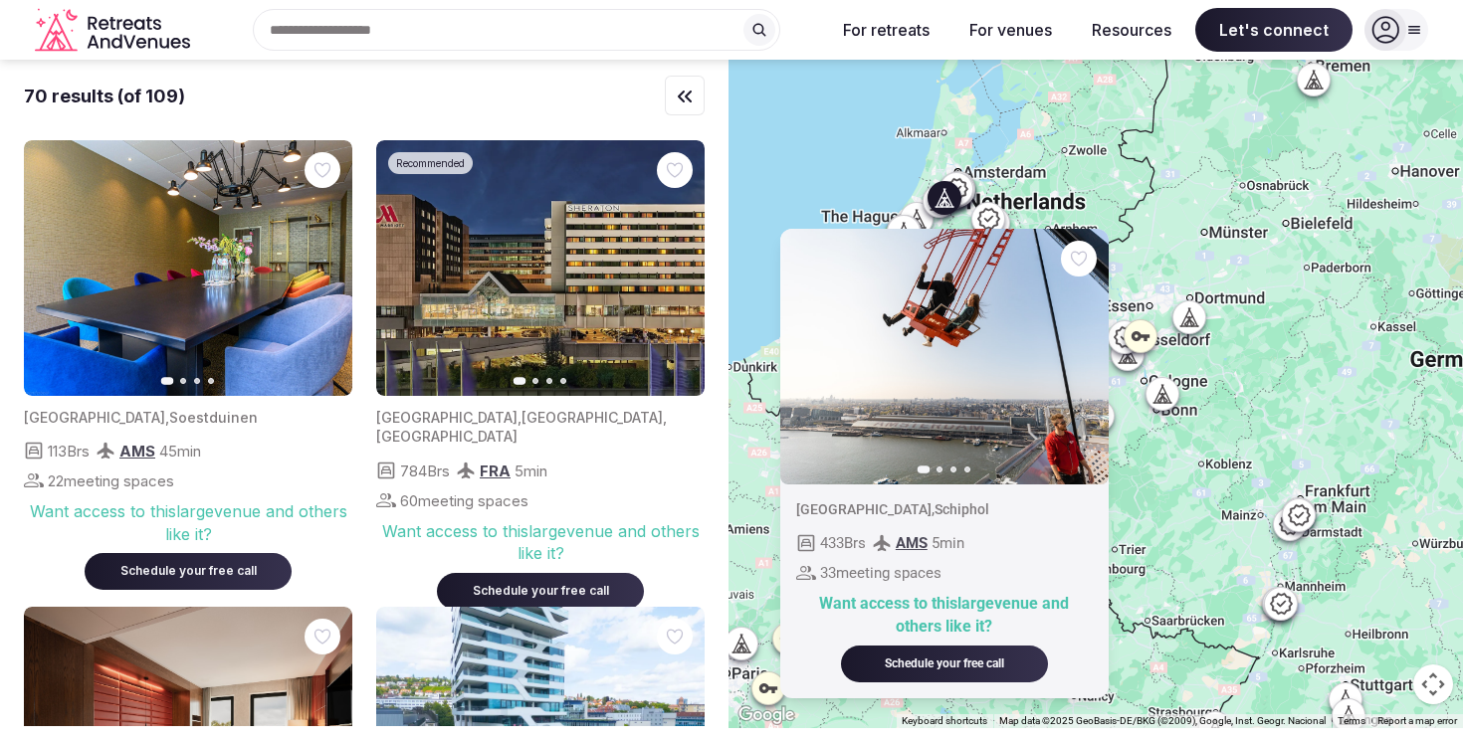
click at [923, 203] on div at bounding box center [939, 201] width 32 height 32
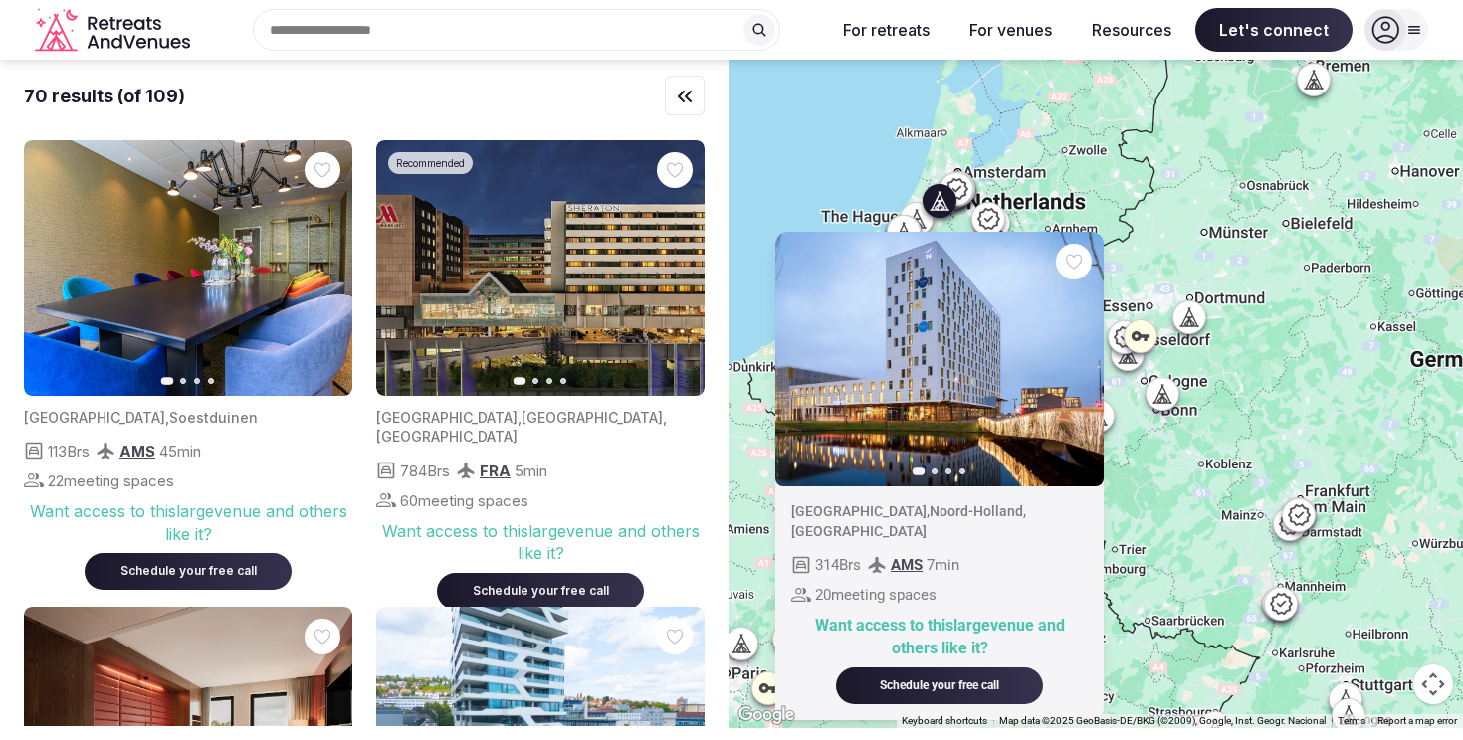
click at [1076, 357] on icon "button" at bounding box center [1076, 359] width 16 height 16
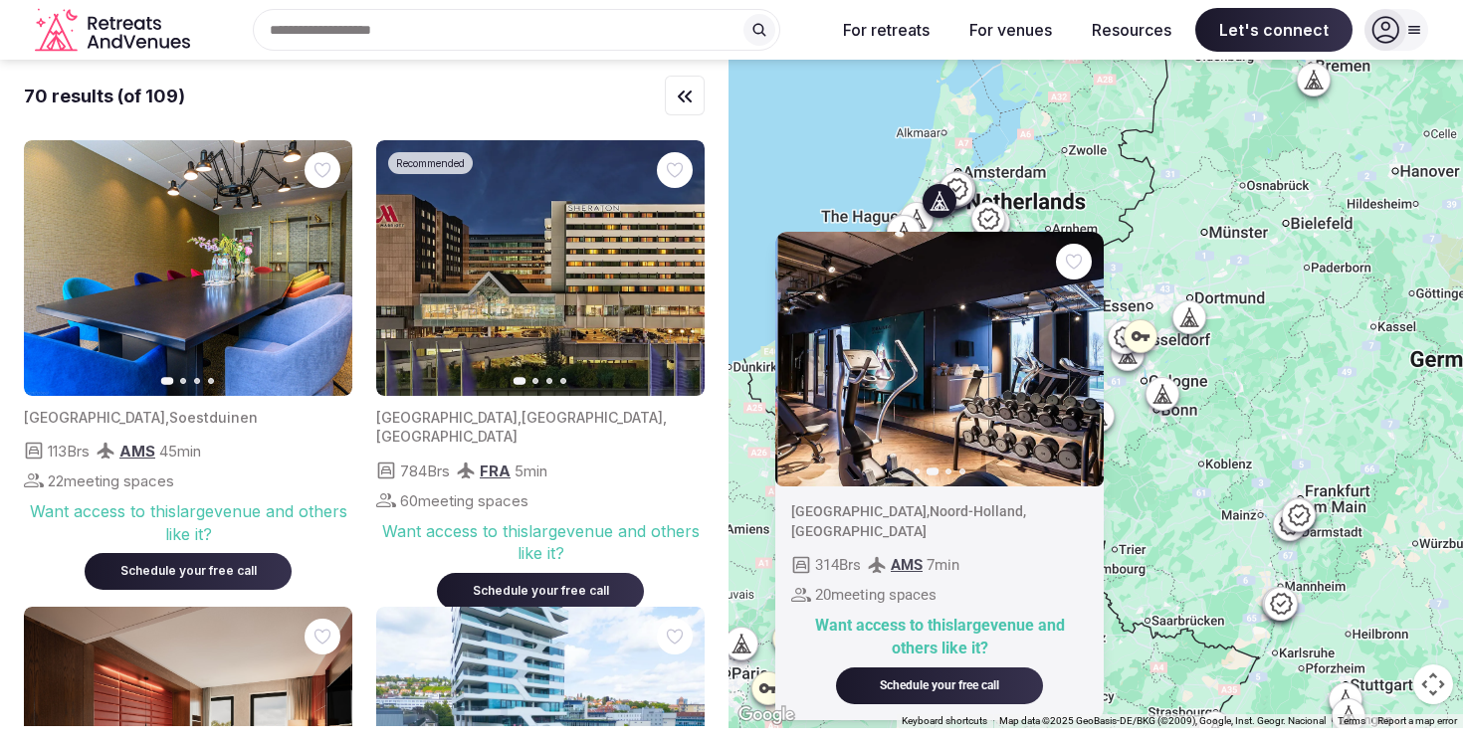
click at [1076, 357] on icon "button" at bounding box center [1076, 359] width 16 height 16
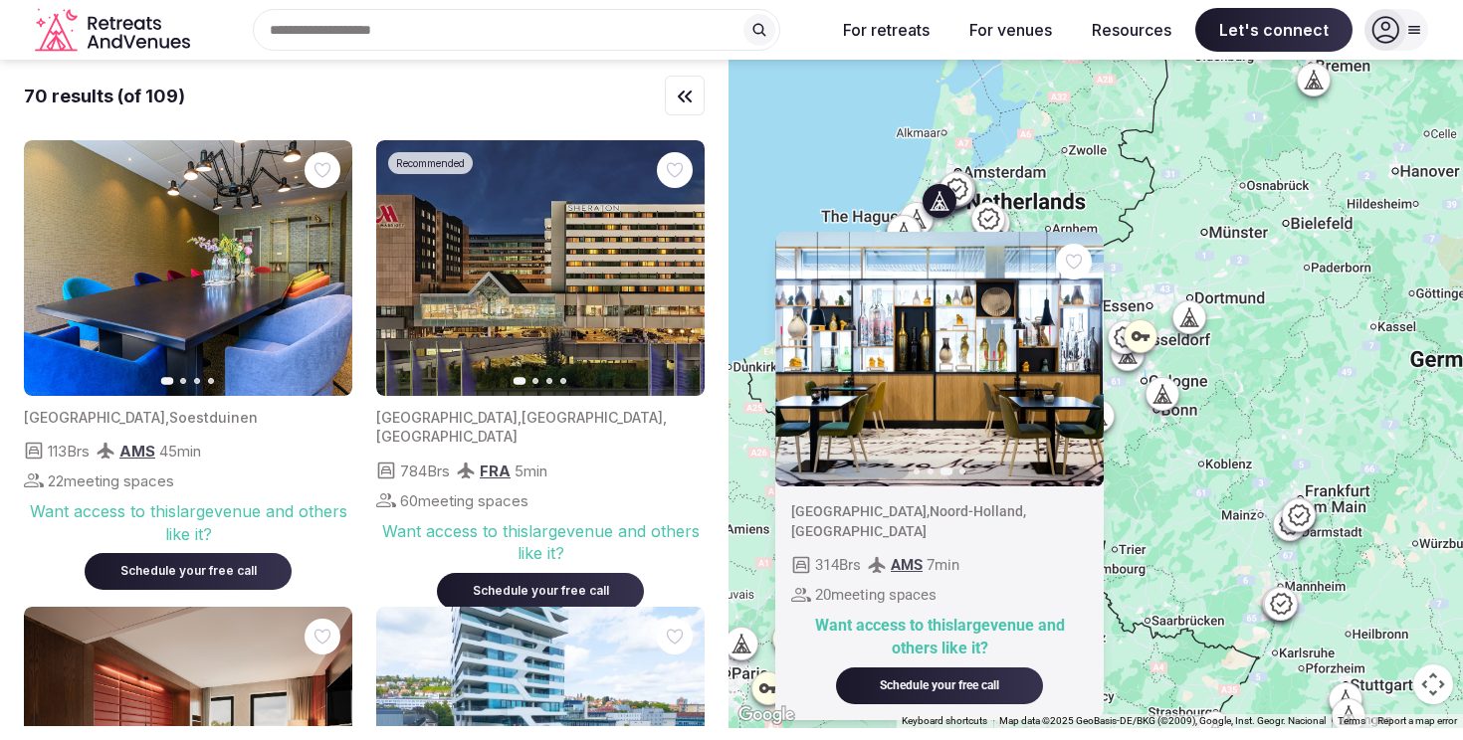
click at [1076, 357] on icon "button" at bounding box center [1076, 359] width 16 height 16
